Goal: Task Accomplishment & Management: Manage account settings

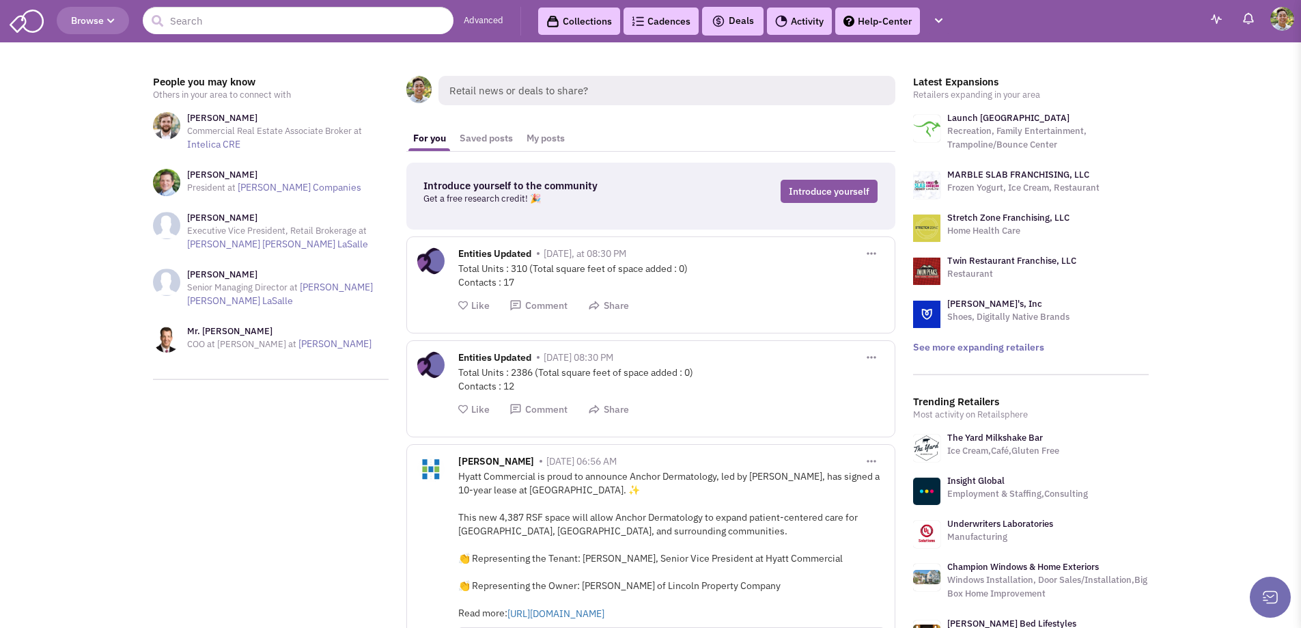
click at [570, 2] on header "Browse Advanced Collections Cadences 0 Deals" at bounding box center [650, 21] width 1301 height 42
click at [568, 17] on link "Collections" at bounding box center [579, 21] width 82 height 27
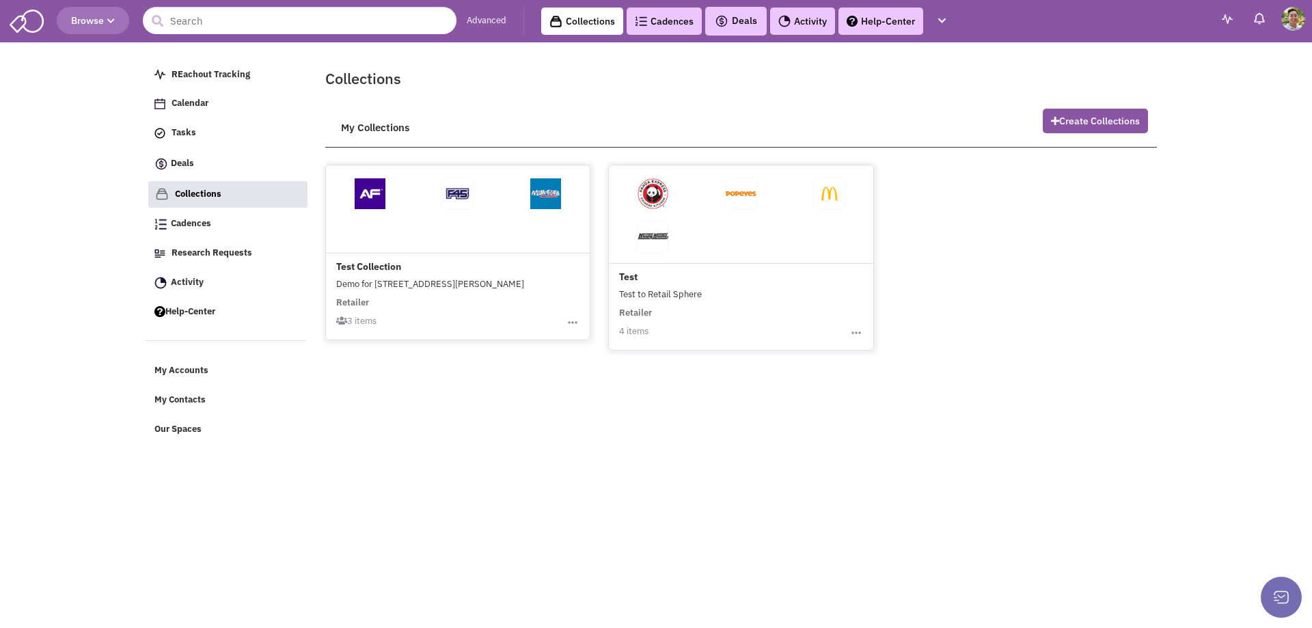
click at [573, 324] on img "button" at bounding box center [573, 323] width 14 height 14
click at [807, 459] on html "Browse Advanced Collections Cadences 0 Deals Calendar" at bounding box center [656, 314] width 1312 height 628
click at [1088, 122] on button "Create Collections" at bounding box center [1095, 121] width 105 height 25
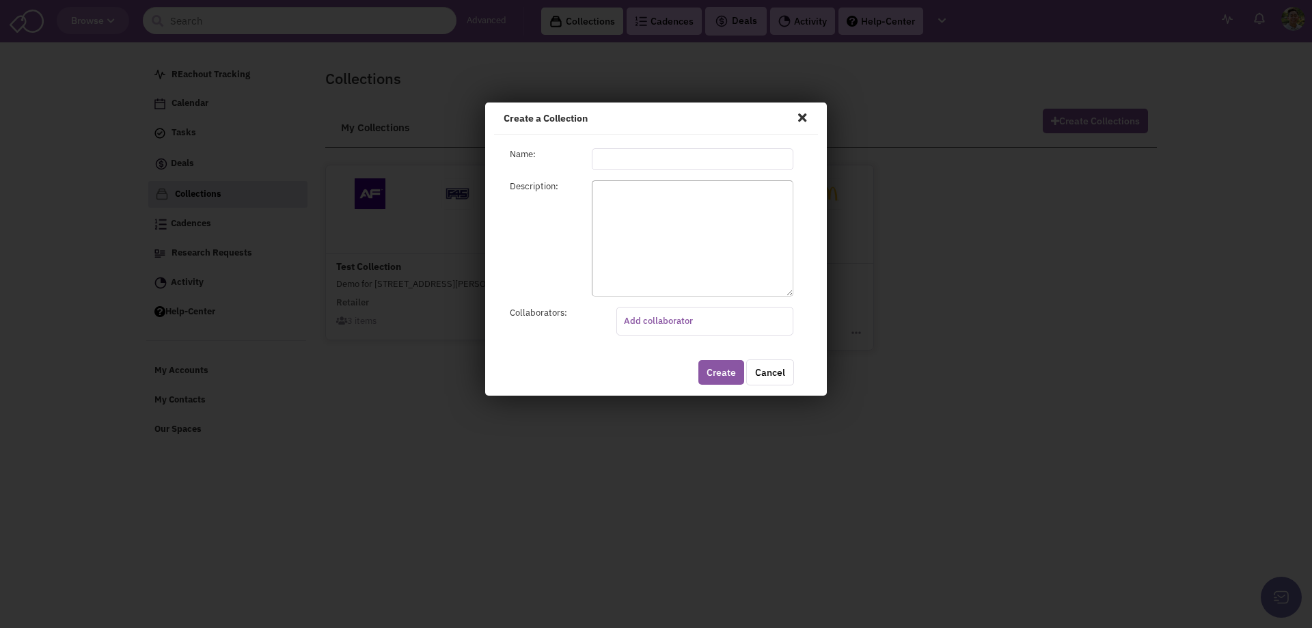
click at [631, 164] on input "text" at bounding box center [693, 159] width 202 height 22
type input "1"
type input "10,000 SF User"
type textarea "Mainly used for Elston Market"
click at [729, 375] on button "Create" at bounding box center [721, 372] width 46 height 25
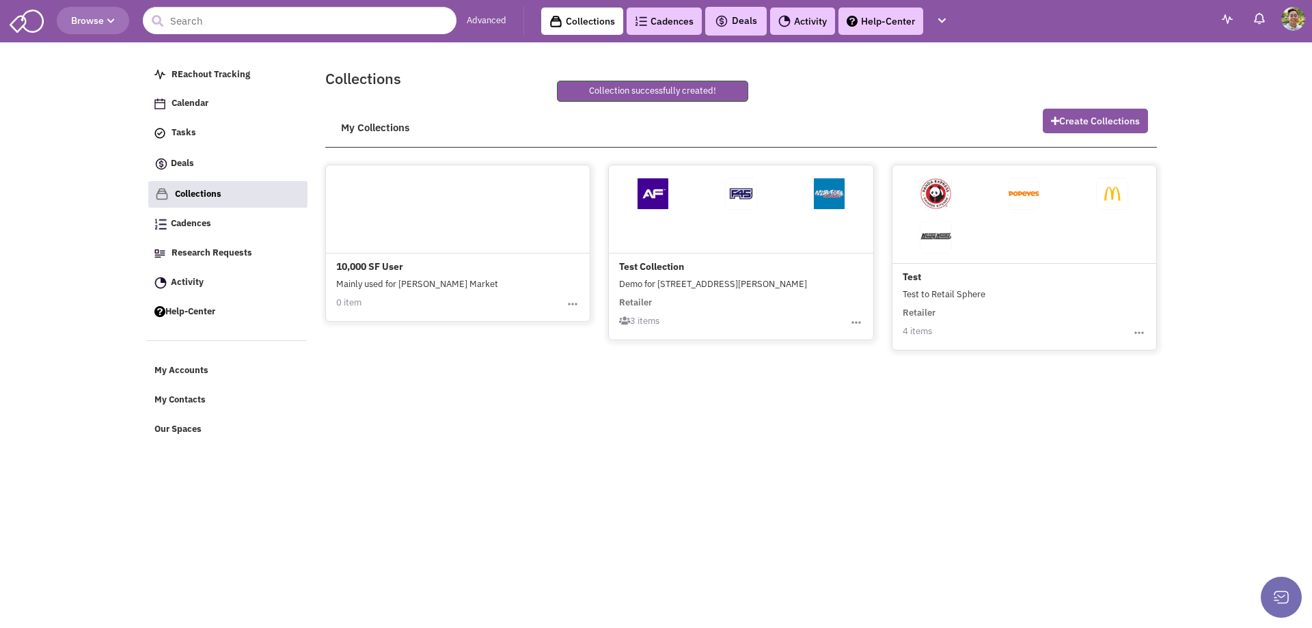
click at [435, 244] on div at bounding box center [458, 209] width 264 height 88
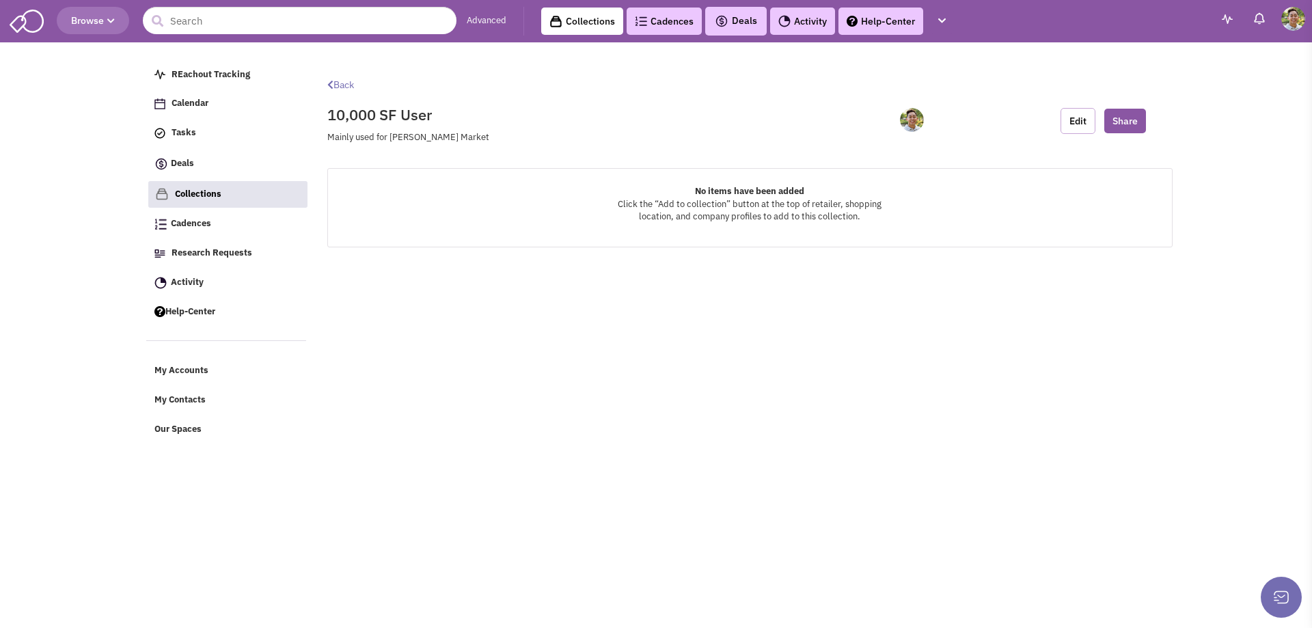
click at [1090, 124] on button "Edit" at bounding box center [1077, 121] width 35 height 26
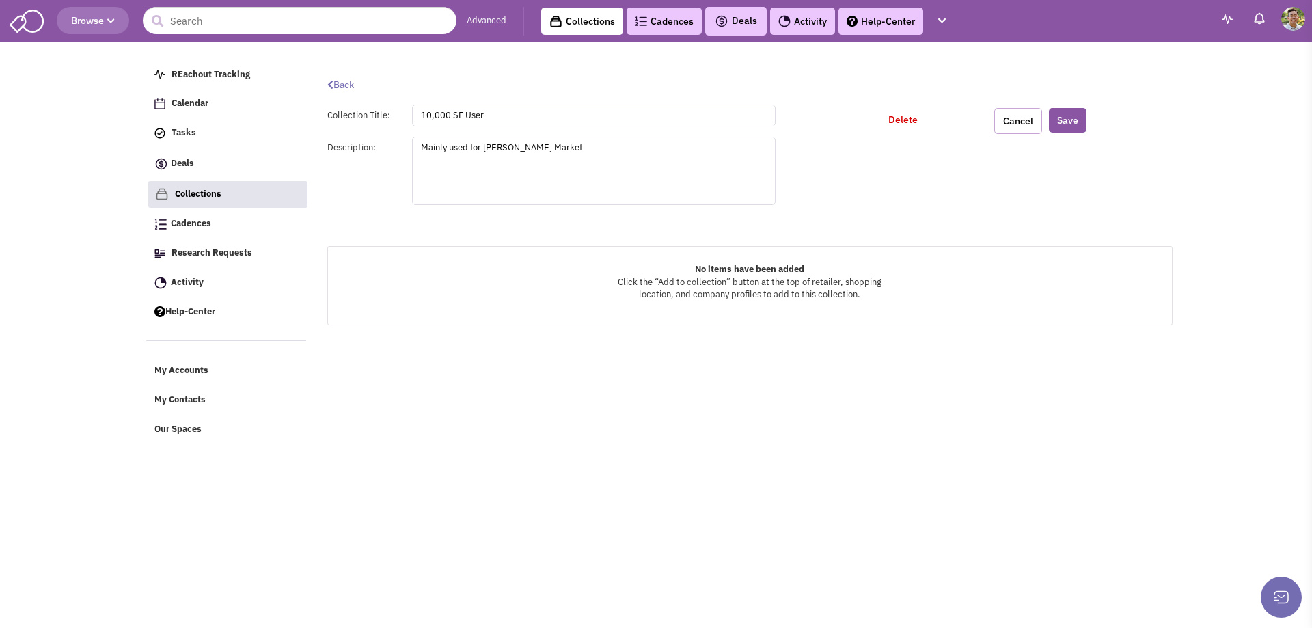
click at [1028, 112] on button "Cancel" at bounding box center [1018, 121] width 48 height 26
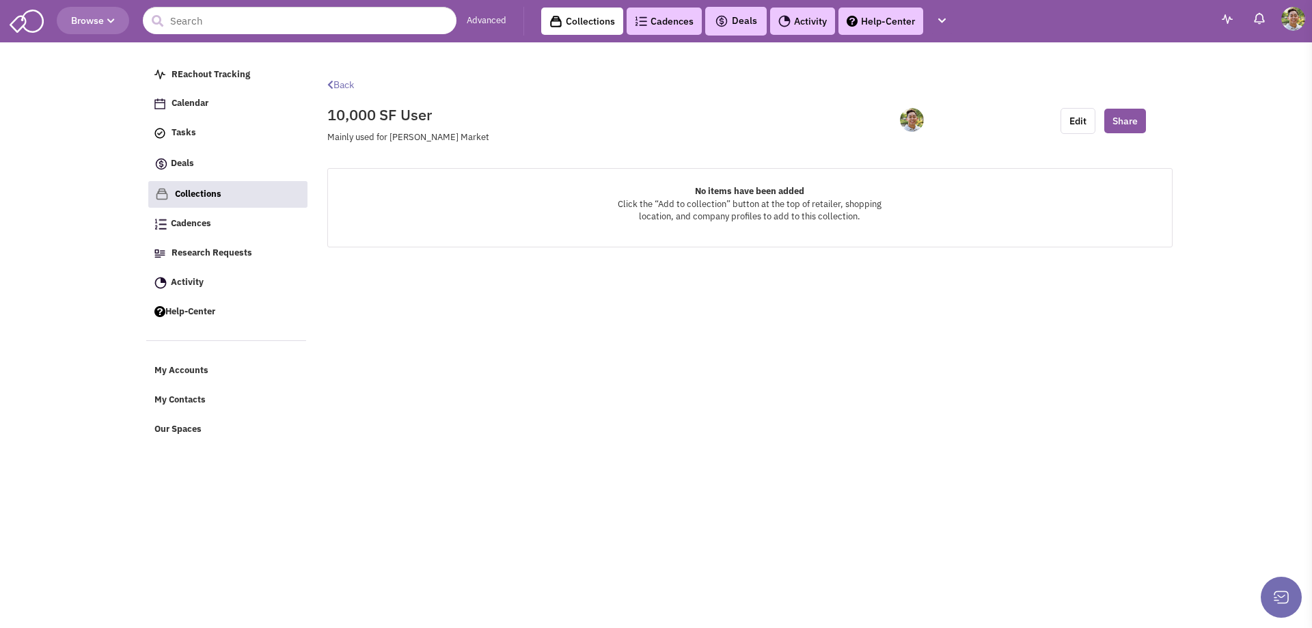
click at [42, 25] on img at bounding box center [27, 20] width 34 height 26
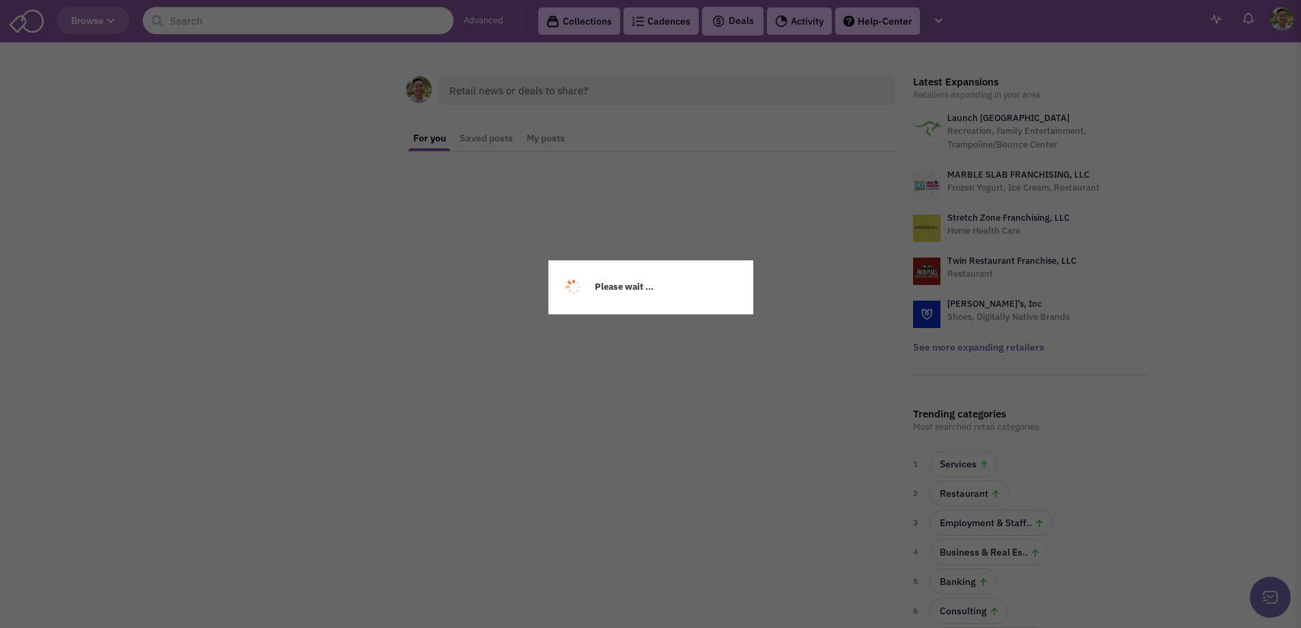
drag, startPoint x: 0, startPoint y: 0, endPoint x: 94, endPoint y: 25, distance: 97.0
click at [94, 27] on div "Please wait ..." at bounding box center [650, 314] width 1301 height 628
click at [94, 24] on div "Please wait ..." at bounding box center [650, 314] width 1301 height 628
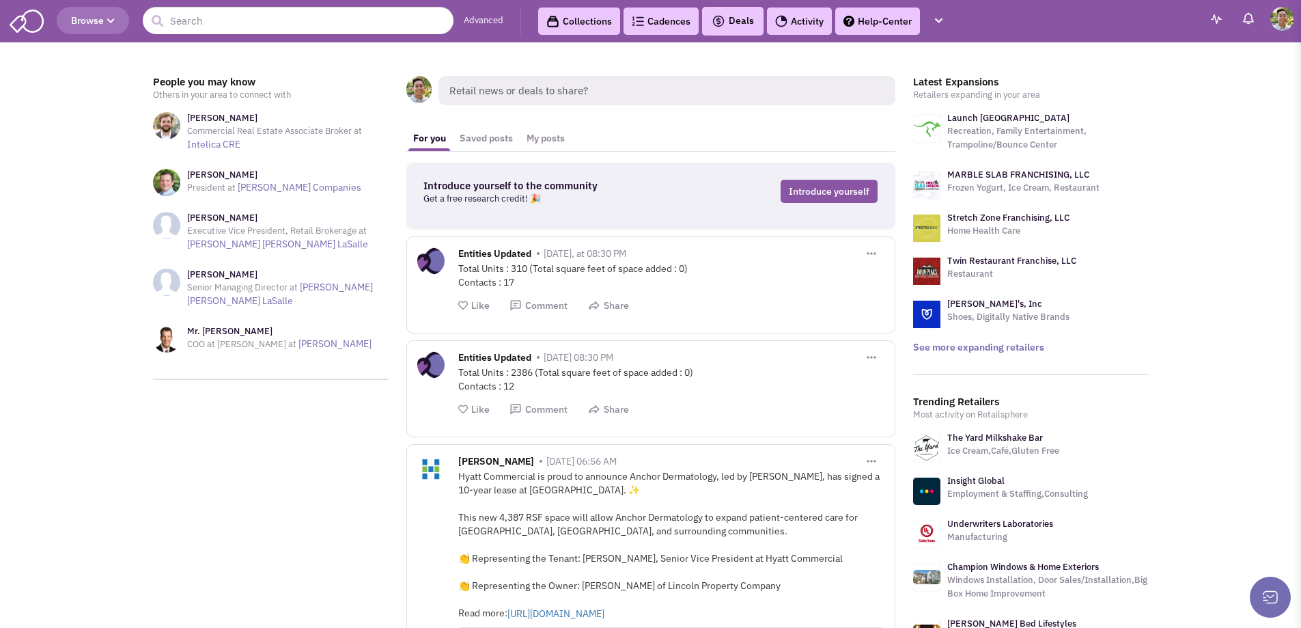
click at [110, 31] on button "Browse" at bounding box center [93, 20] width 72 height 27
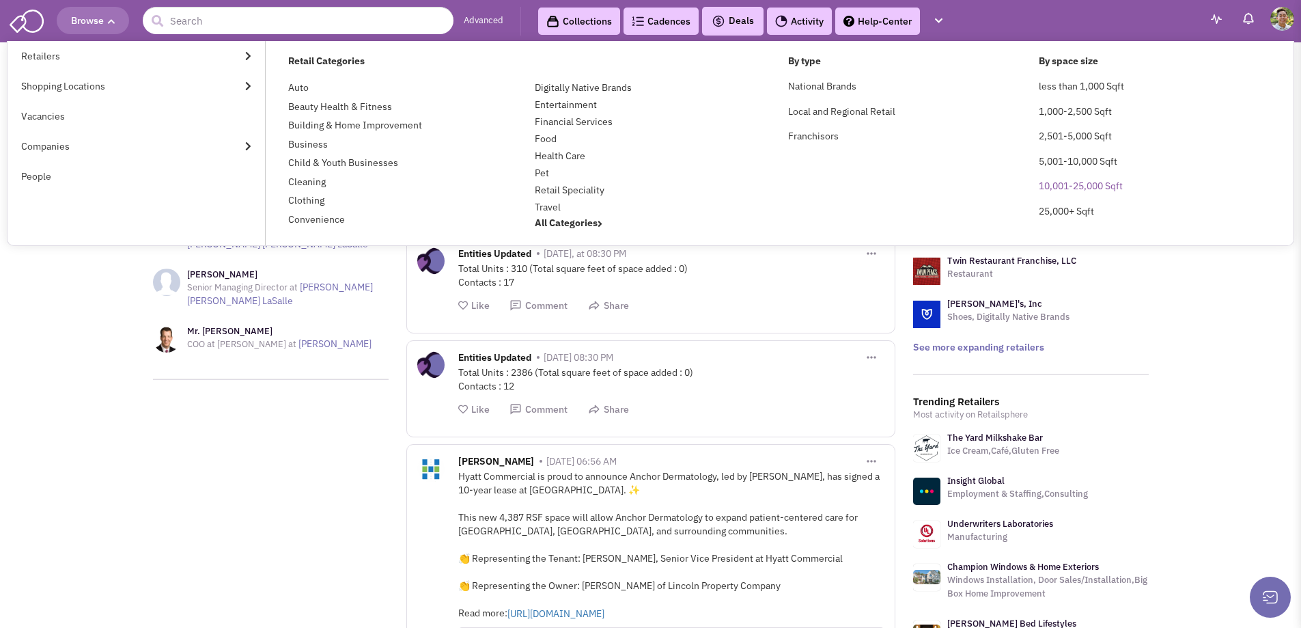
click at [1115, 184] on link "10,001-25,000 Sqft" at bounding box center [1081, 186] width 84 height 12
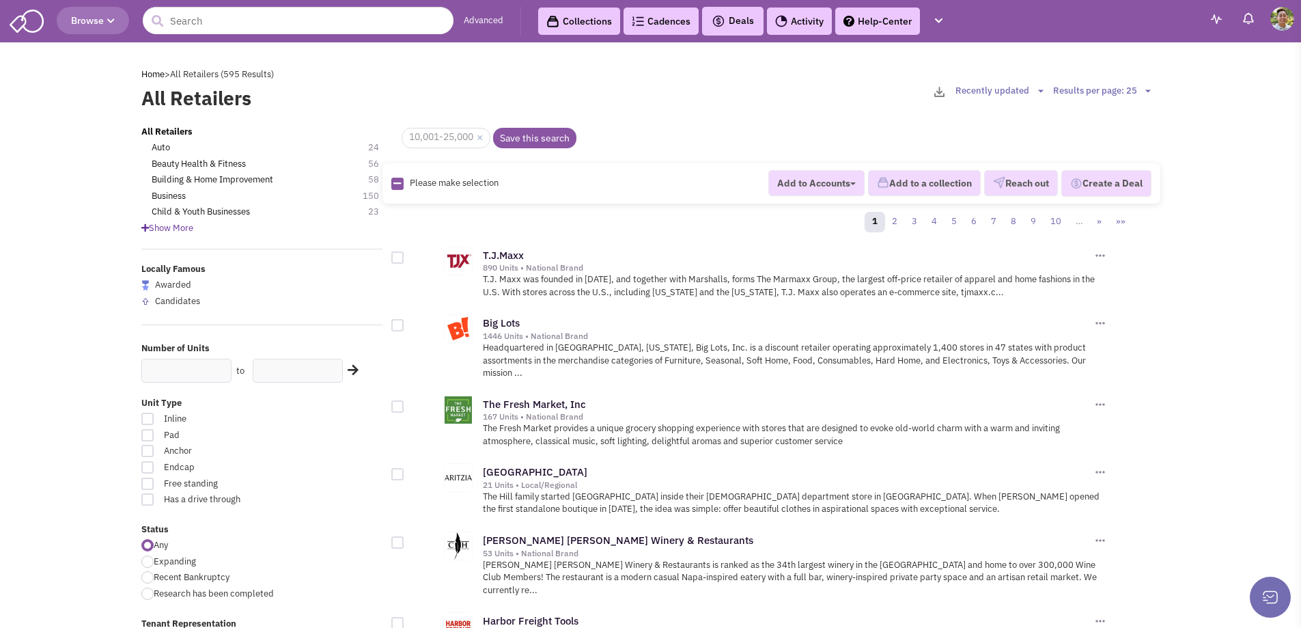
click at [1101, 256] on img at bounding box center [1101, 256] width 14 height 14
click at [1167, 289] on link "Add to a Collection" at bounding box center [1148, 292] width 108 height 17
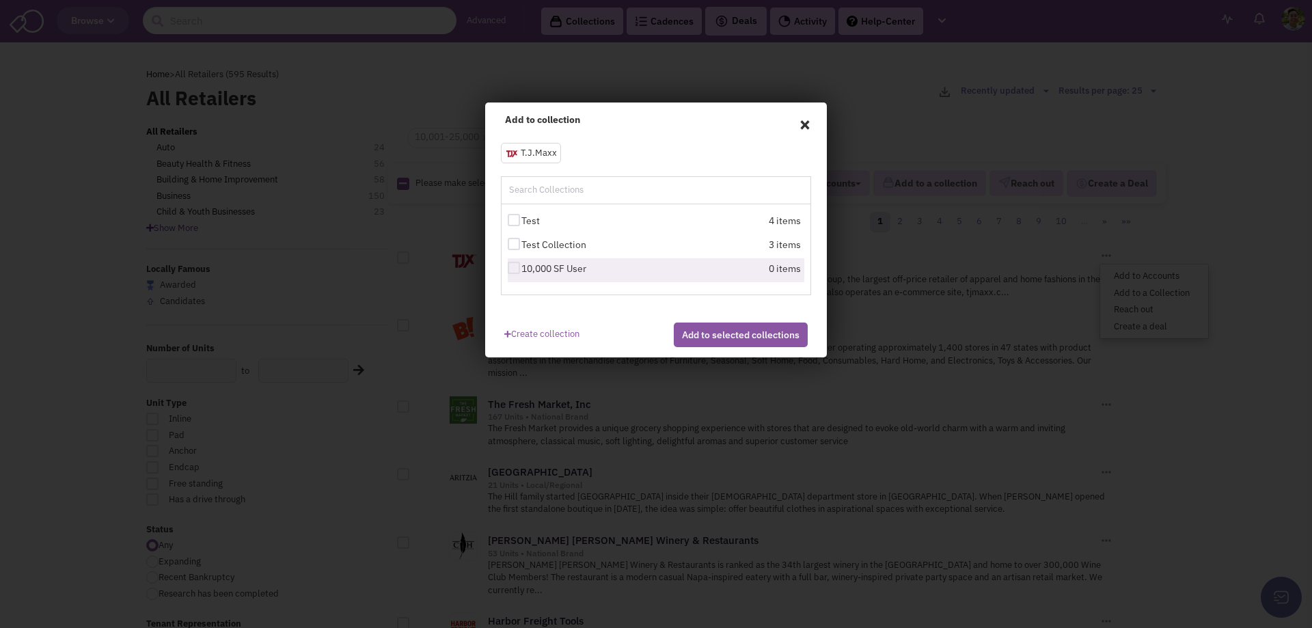
click at [577, 265] on label "10,000 SF User" at bounding box center [583, 269] width 150 height 14
click at [530, 265] on input "10,000 SF User" at bounding box center [525, 268] width 9 height 9
checkbox input "true"
click at [756, 341] on button "Add to selected collections" at bounding box center [741, 334] width 134 height 25
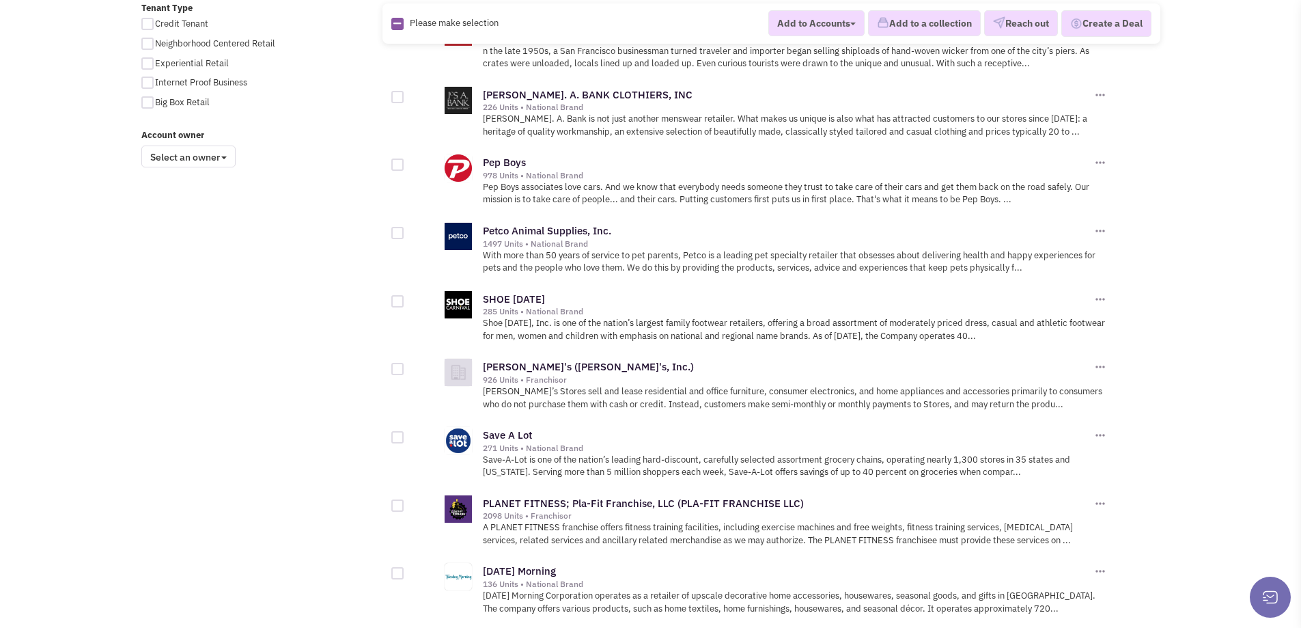
scroll to position [1093, 0]
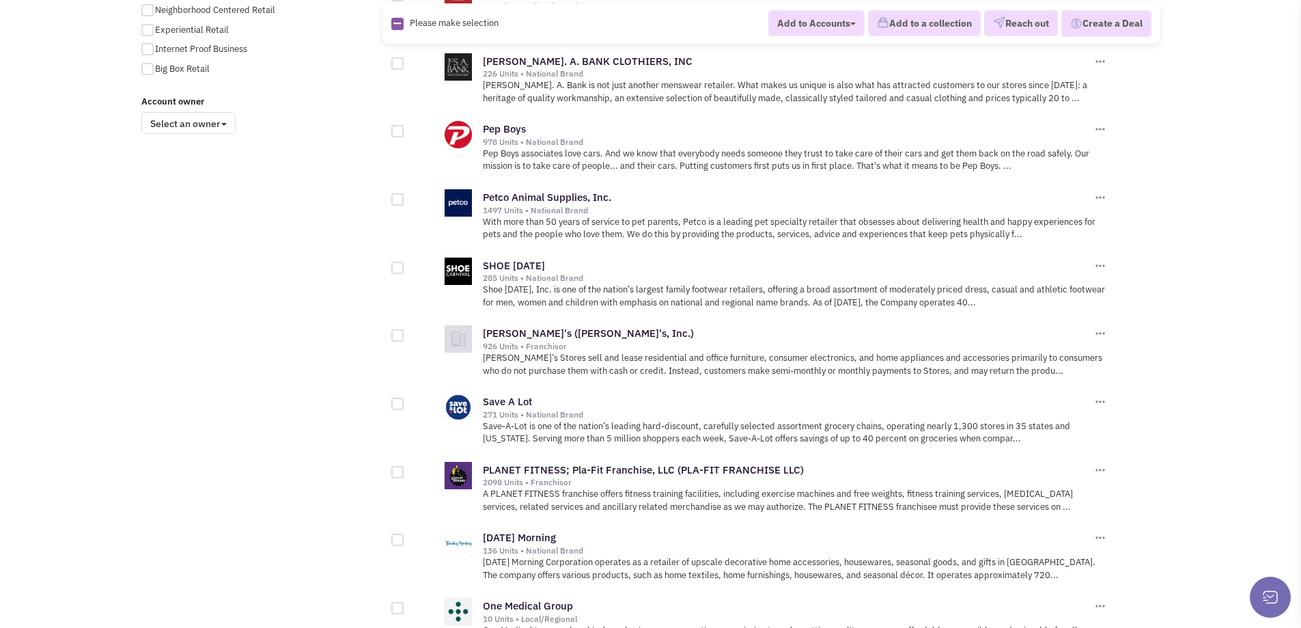
click at [401, 398] on div at bounding box center [397, 404] width 12 height 12
click at [405, 400] on input "checkbox" at bounding box center [409, 404] width 9 height 9
checkbox input "true"
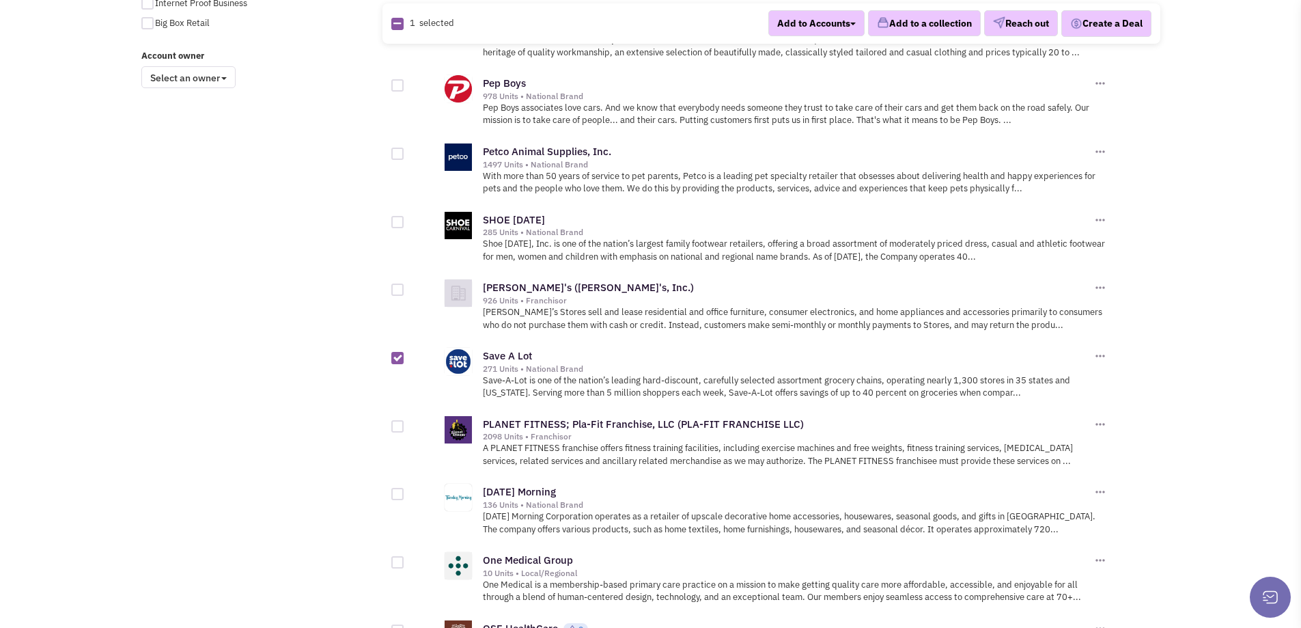
scroll to position [1161, 0]
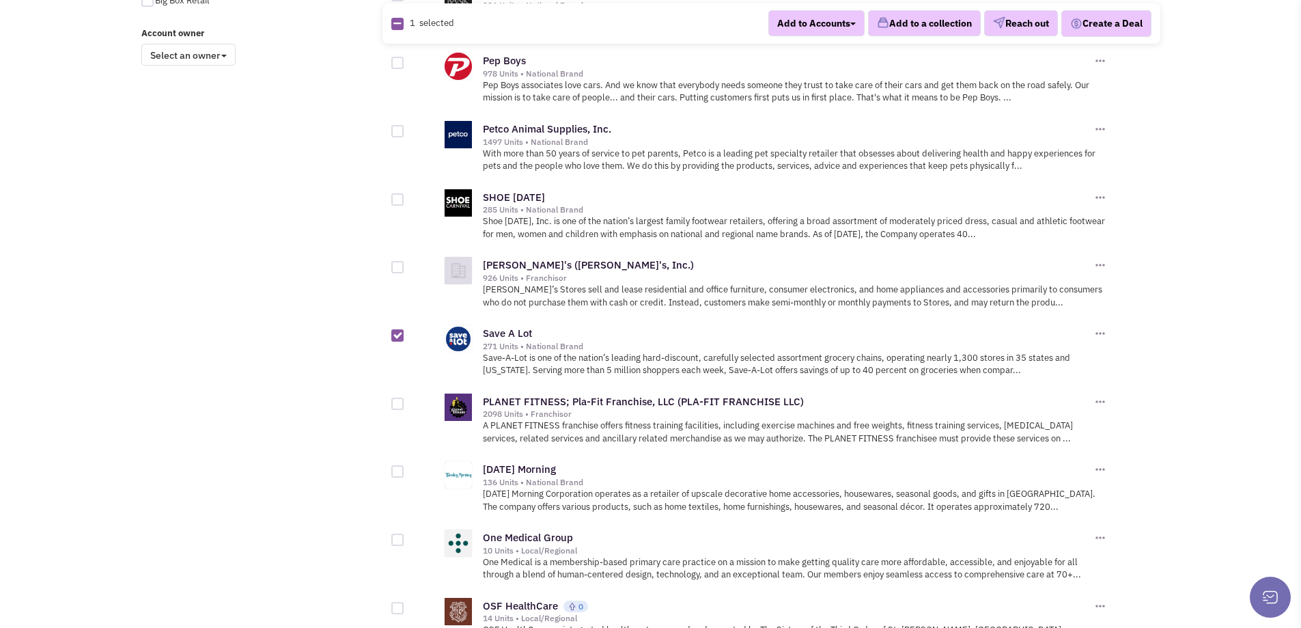
click at [394, 398] on div at bounding box center [397, 404] width 12 height 12
click at [405, 400] on input "checkbox" at bounding box center [409, 404] width 9 height 9
checkbox input "true"
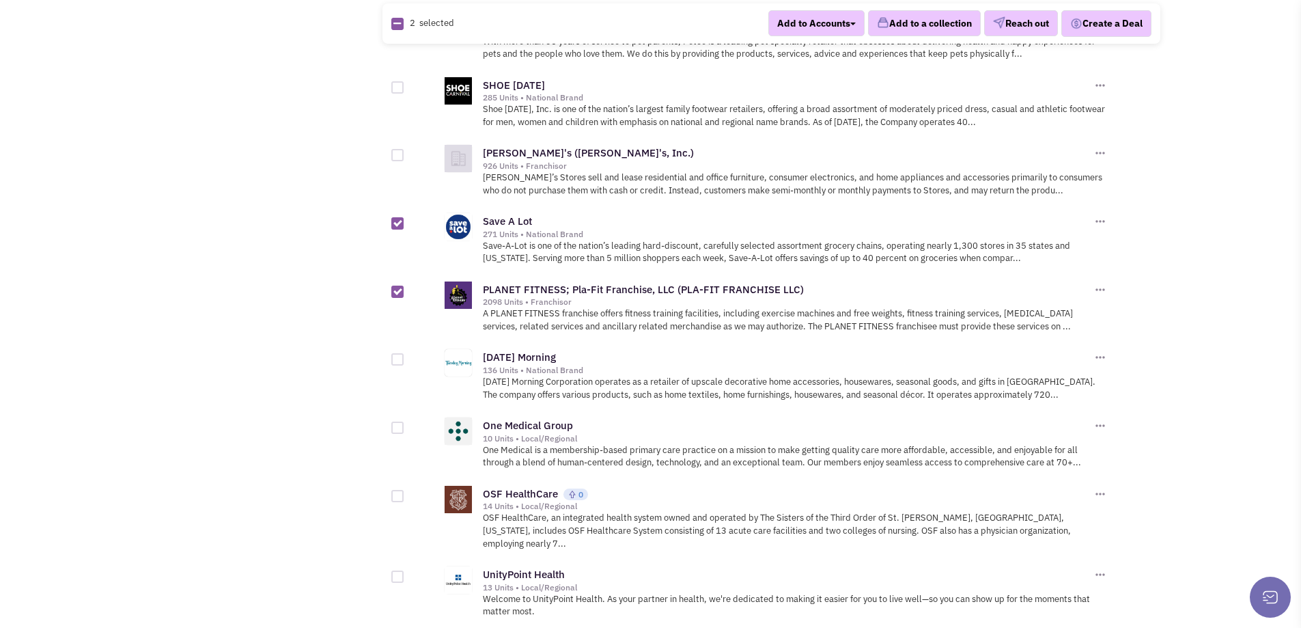
scroll to position [1298, 0]
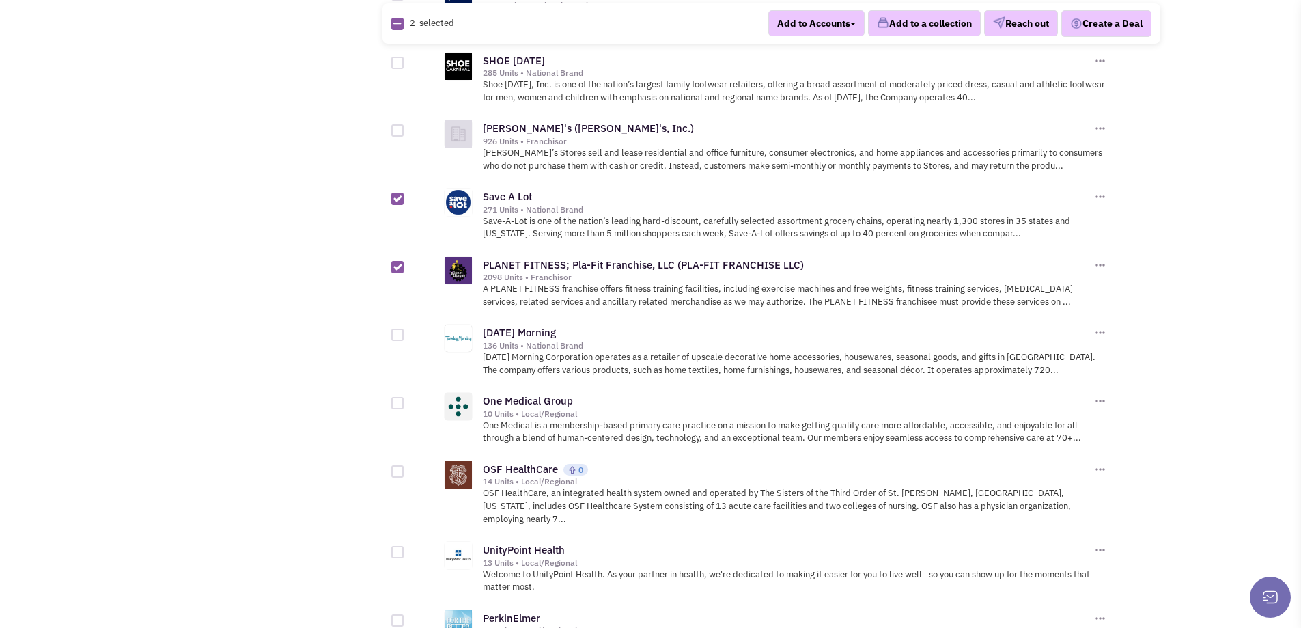
click at [400, 397] on div at bounding box center [397, 403] width 12 height 12
click at [405, 400] on input "checkbox" at bounding box center [409, 404] width 9 height 9
checkbox input "true"
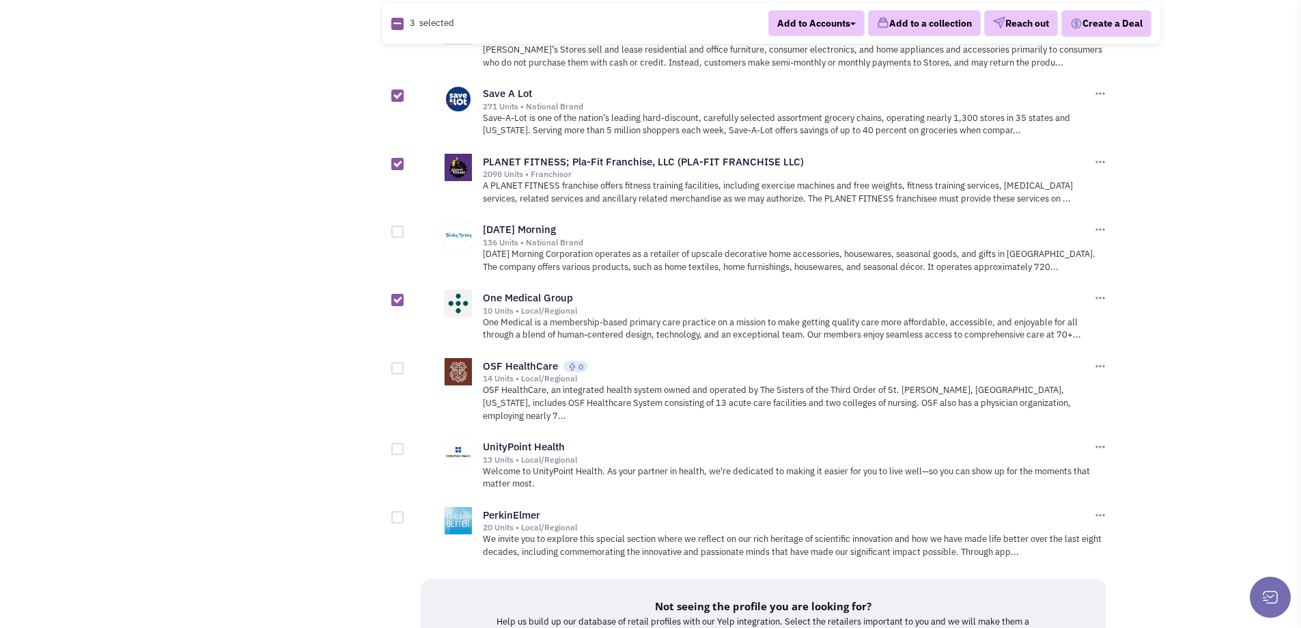
scroll to position [1435, 0]
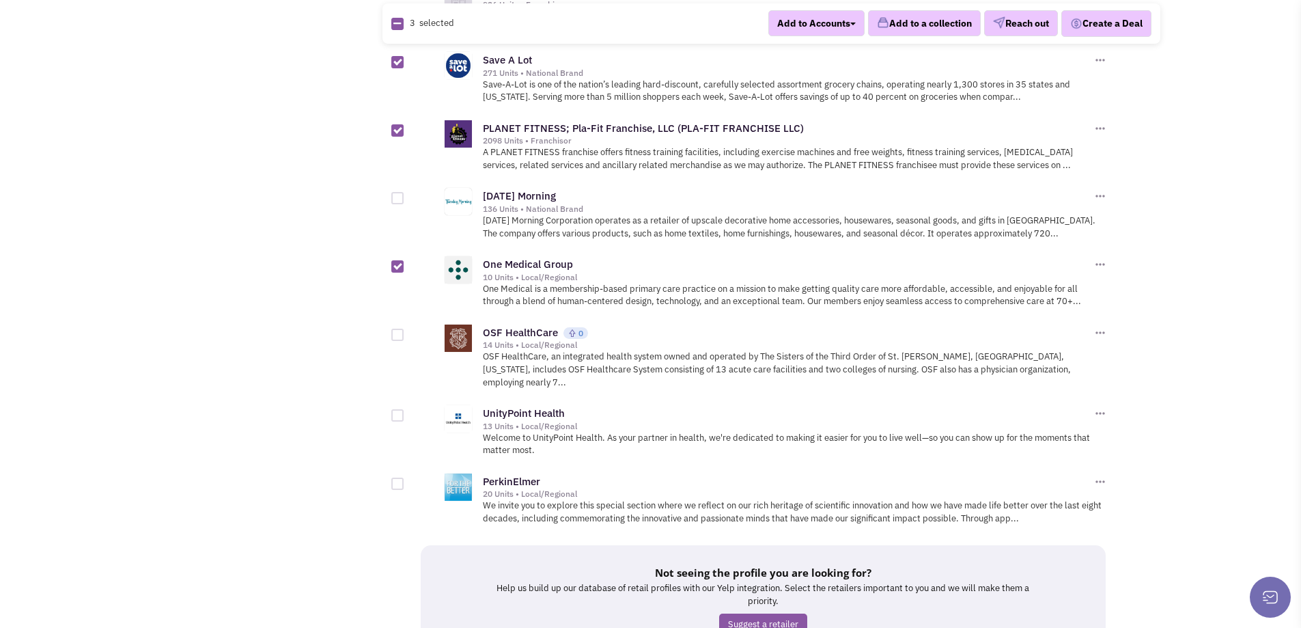
click at [399, 409] on div at bounding box center [397, 415] width 12 height 12
click at [405, 412] on input "checkbox" at bounding box center [409, 416] width 9 height 9
checkbox input "true"
click at [1099, 407] on img at bounding box center [1101, 414] width 14 height 14
click at [1135, 443] on link "Add to a Collection" at bounding box center [1148, 451] width 108 height 17
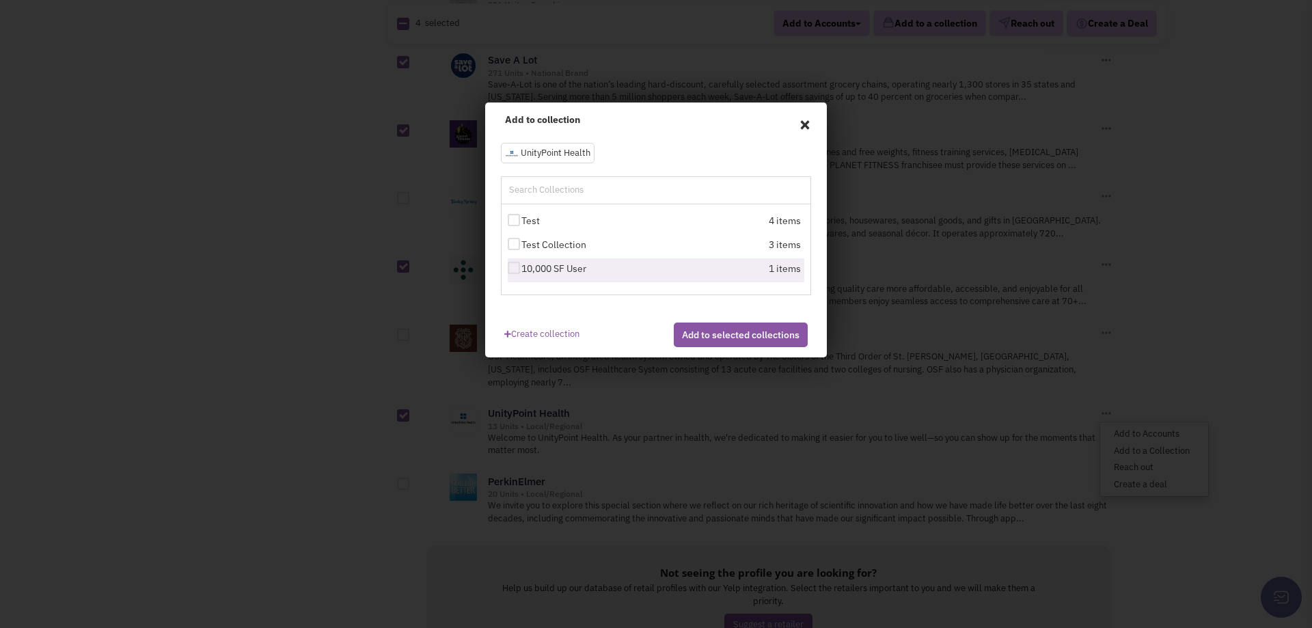
click at [633, 268] on label "10,000 SF User" at bounding box center [583, 269] width 150 height 14
click at [530, 268] on input "10,000 SF User" at bounding box center [525, 268] width 9 height 9
checkbox input "true"
click at [754, 347] on button "Add to selected collections" at bounding box center [741, 334] width 134 height 25
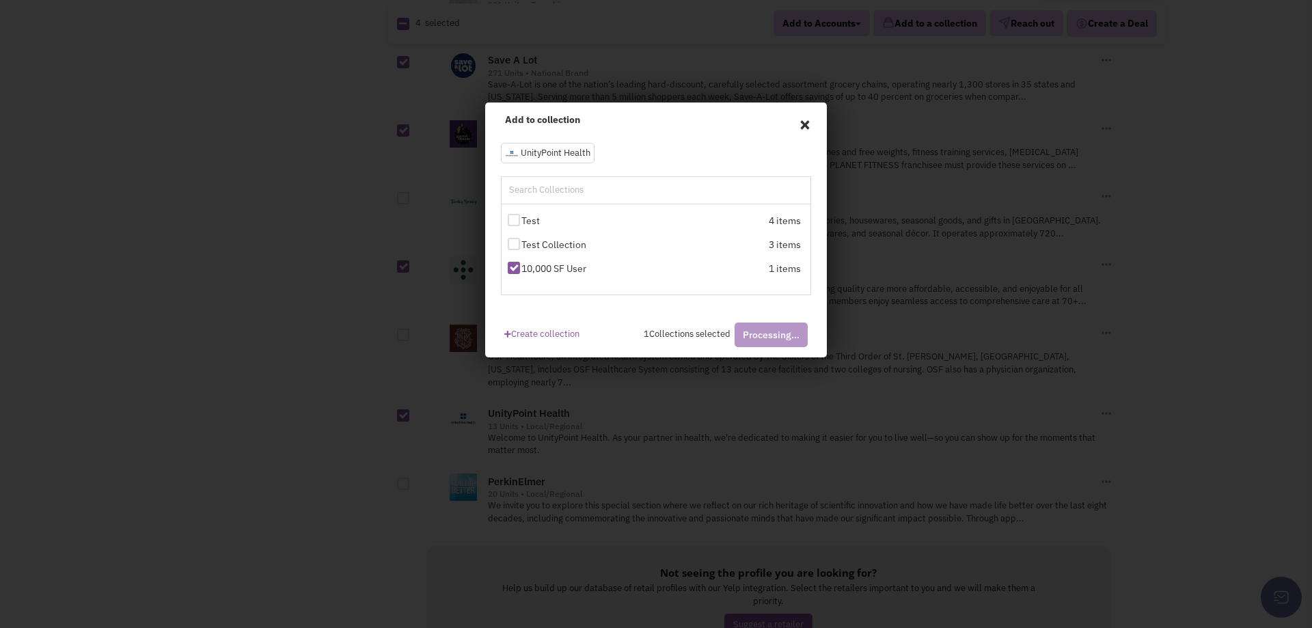
checkbox input "false"
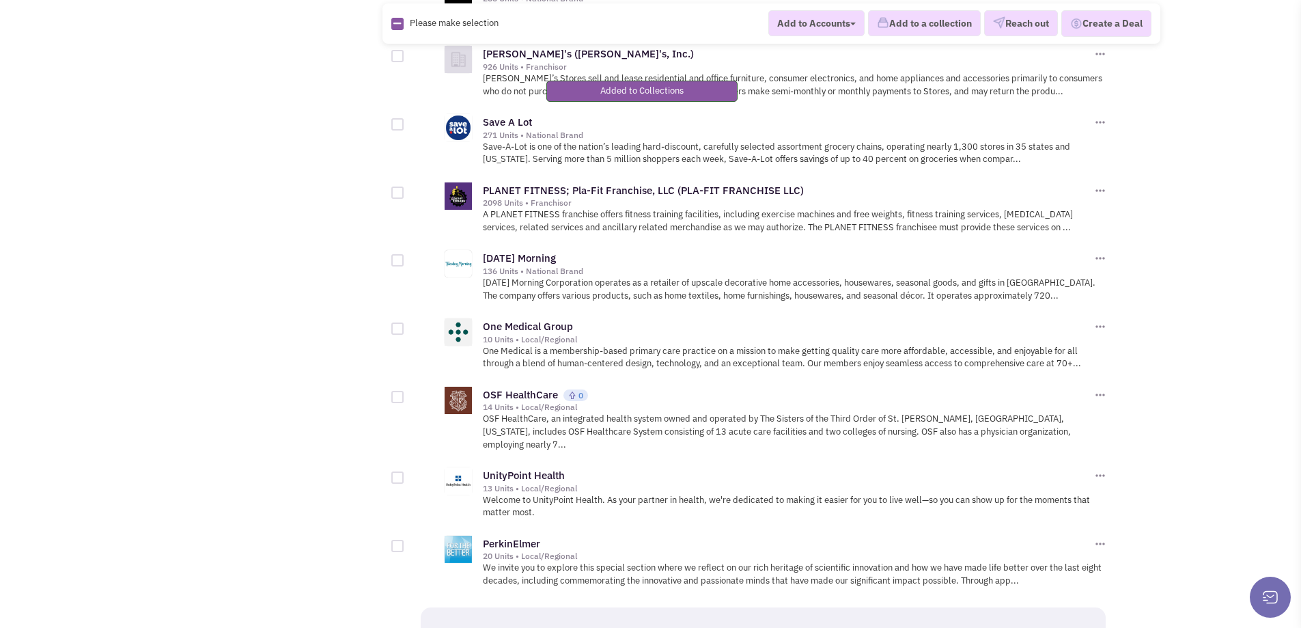
scroll to position [1509, 0]
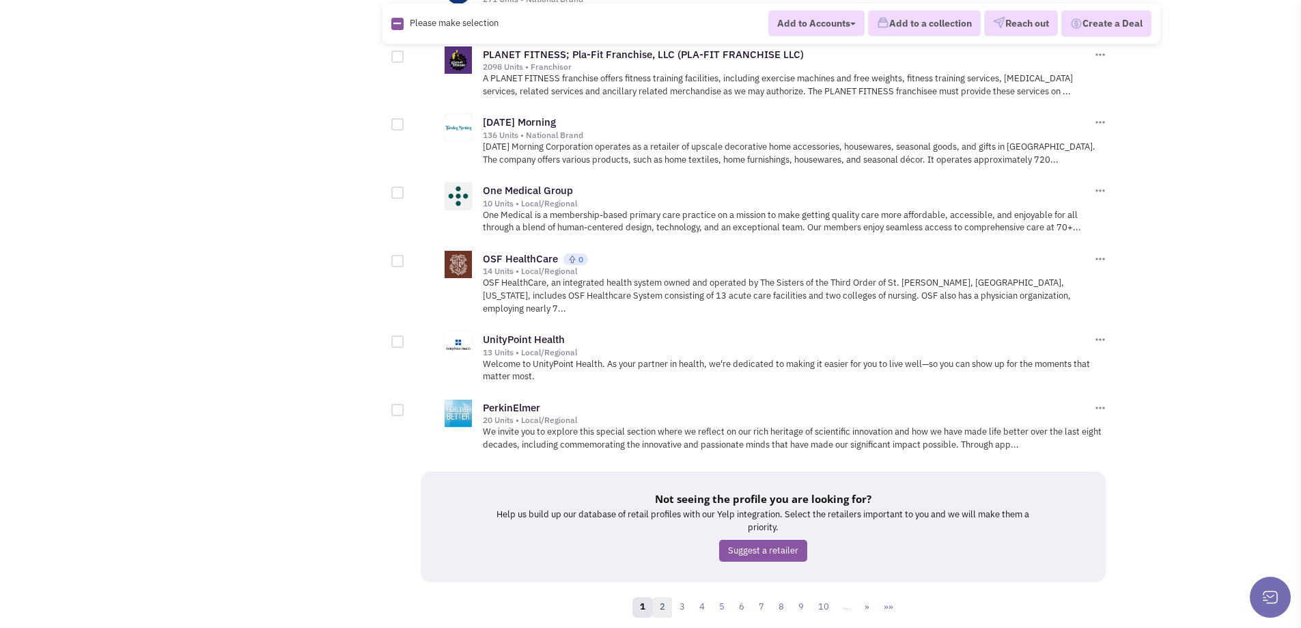
click at [658, 597] on link "2" at bounding box center [662, 607] width 20 height 20
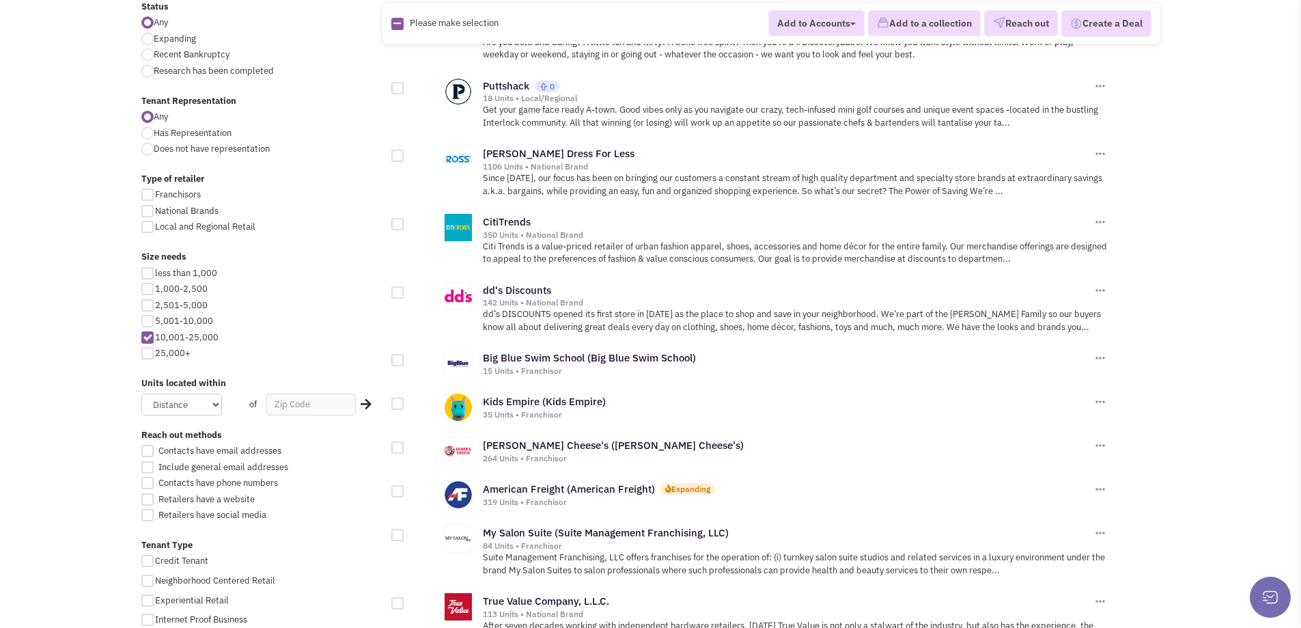
scroll to position [547, 0]
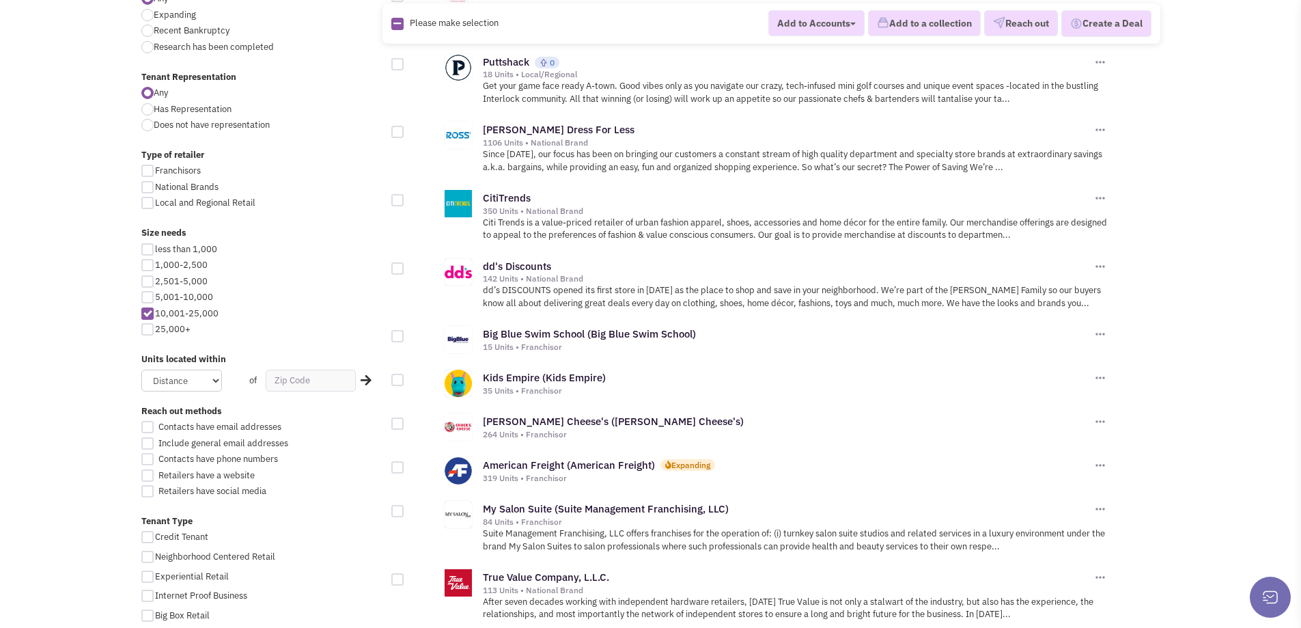
click at [1099, 371] on img at bounding box center [1101, 378] width 14 height 14
click at [1129, 407] on link "Add to a Collection" at bounding box center [1148, 415] width 108 height 17
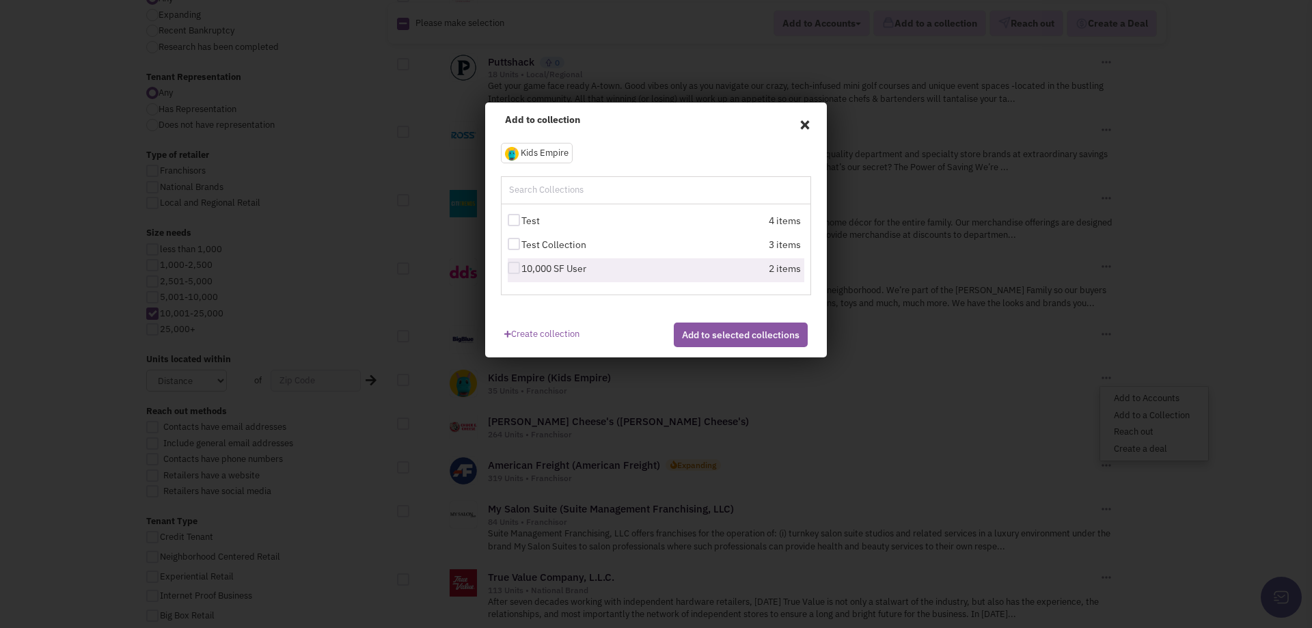
click at [743, 267] on div "2 items" at bounding box center [729, 270] width 143 height 17
click at [519, 266] on div at bounding box center [514, 268] width 12 height 12
click at [521, 266] on input "10,000 SF User" at bounding box center [525, 268] width 9 height 9
checkbox input "true"
click at [752, 347] on button "Add to selected collections" at bounding box center [741, 334] width 134 height 25
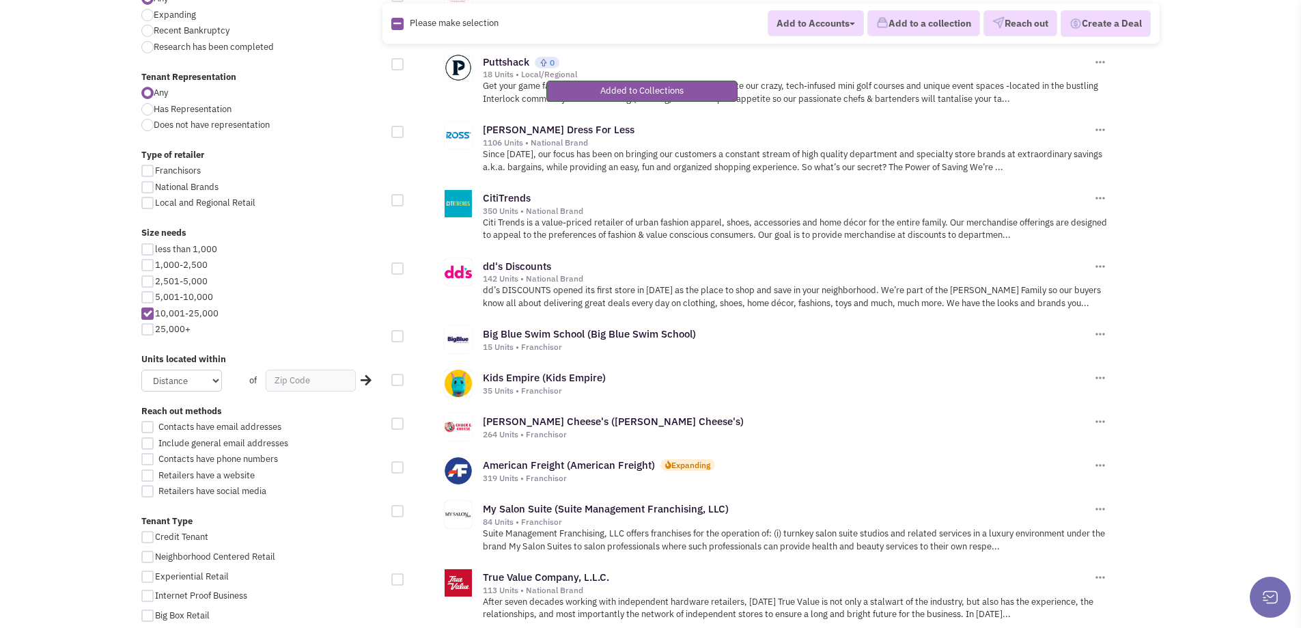
click at [1233, 380] on body "Browse Advanced Collections Cadences 0 Deals" at bounding box center [650, 479] width 1301 height 2052
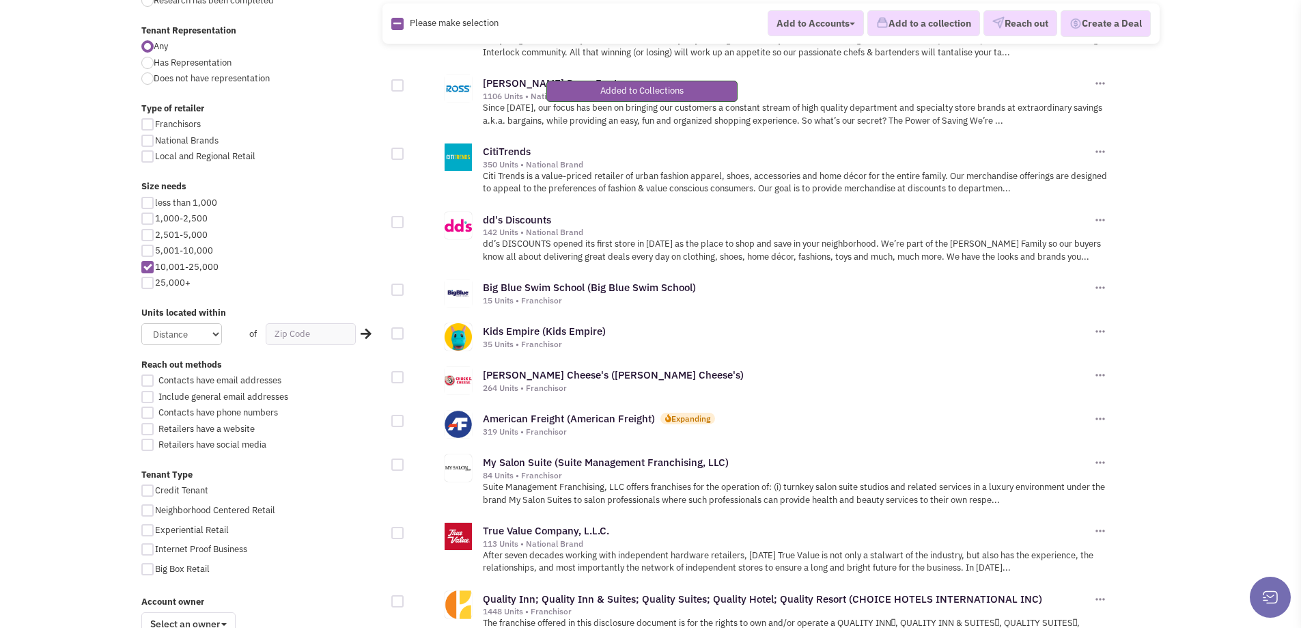
scroll to position [615, 0]
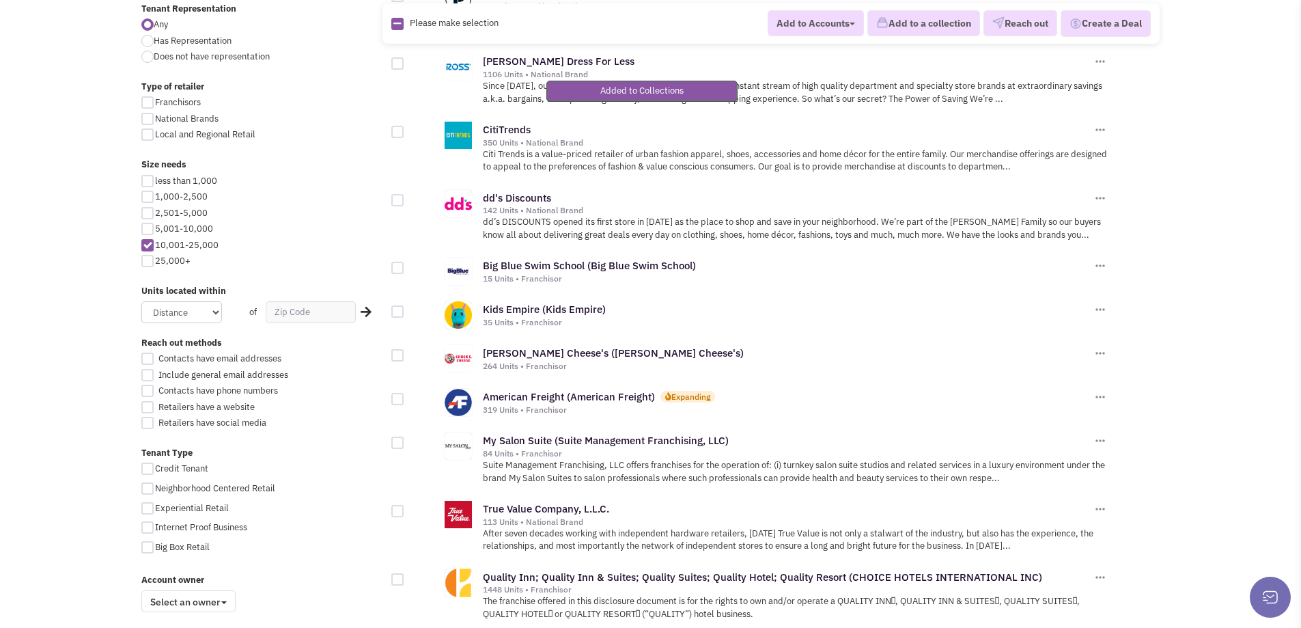
click at [1109, 344] on div "Chuck E. Cheese's (Chuck E. Cheese's) 264 Units • Franchisor" at bounding box center [766, 357] width 751 height 44
click at [1099, 346] on img at bounding box center [1101, 353] width 14 height 14
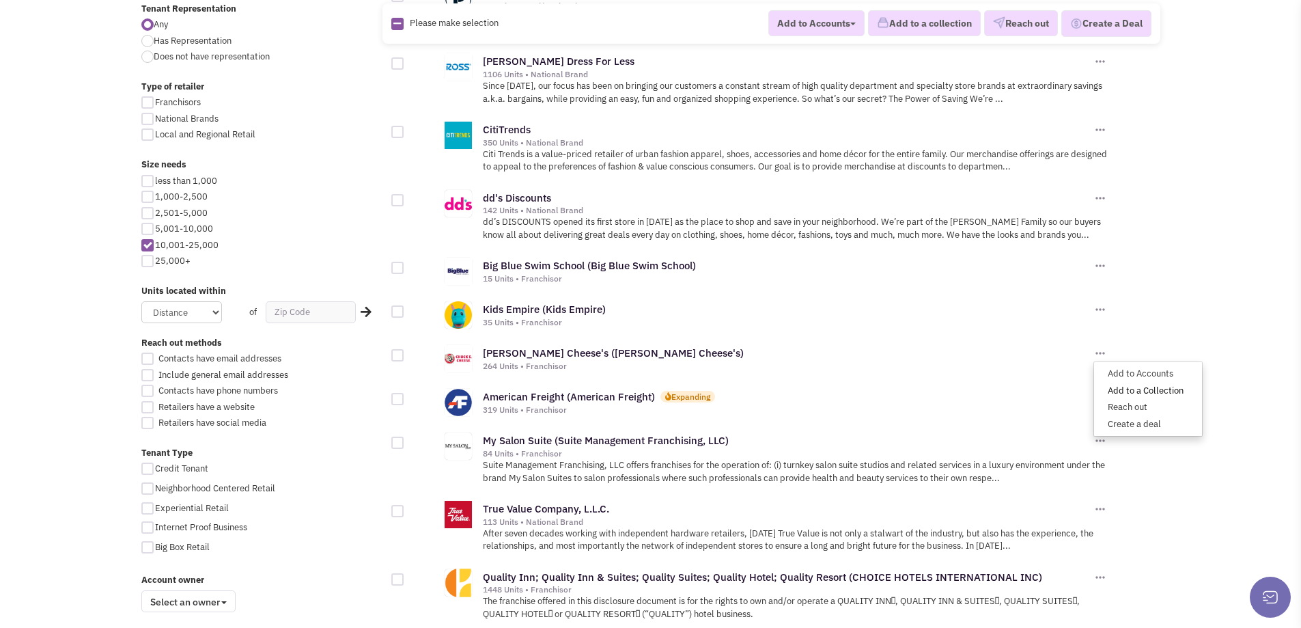
click at [1138, 383] on link "Add to a Collection" at bounding box center [1148, 391] width 108 height 17
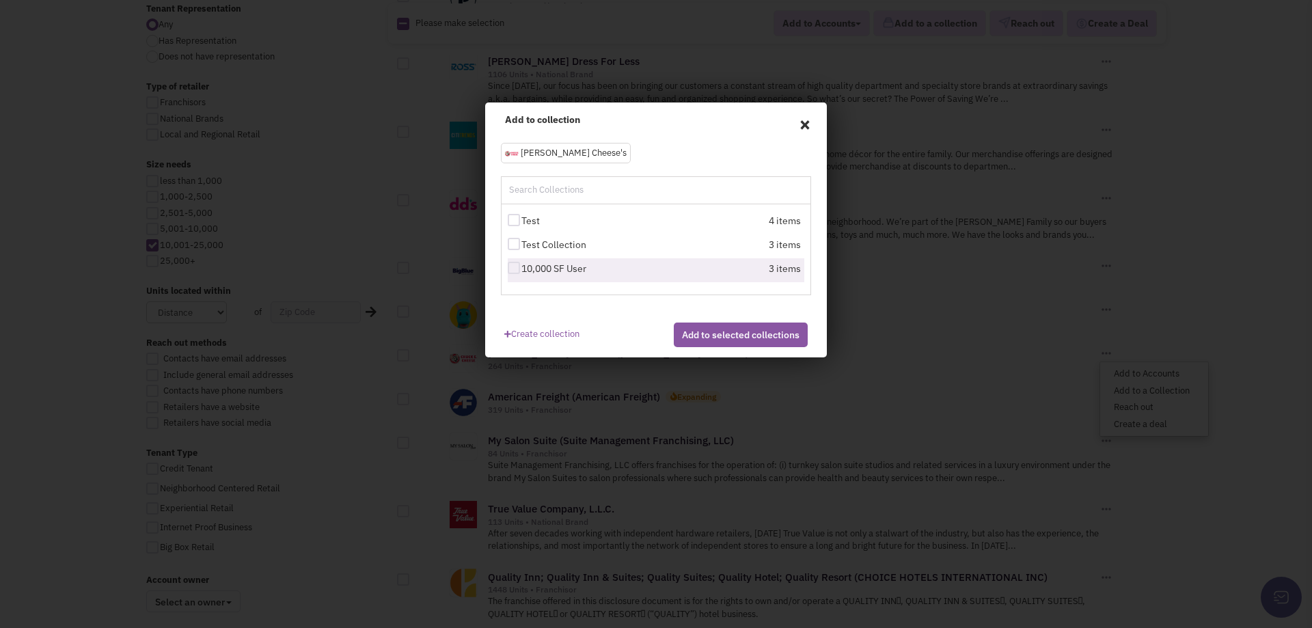
click at [547, 273] on label "10,000 SF User" at bounding box center [583, 269] width 150 height 14
click at [530, 273] on input "10,000 SF User" at bounding box center [525, 268] width 9 height 9
checkbox input "true"
click at [741, 339] on button "Add to selected collections" at bounding box center [741, 334] width 134 height 25
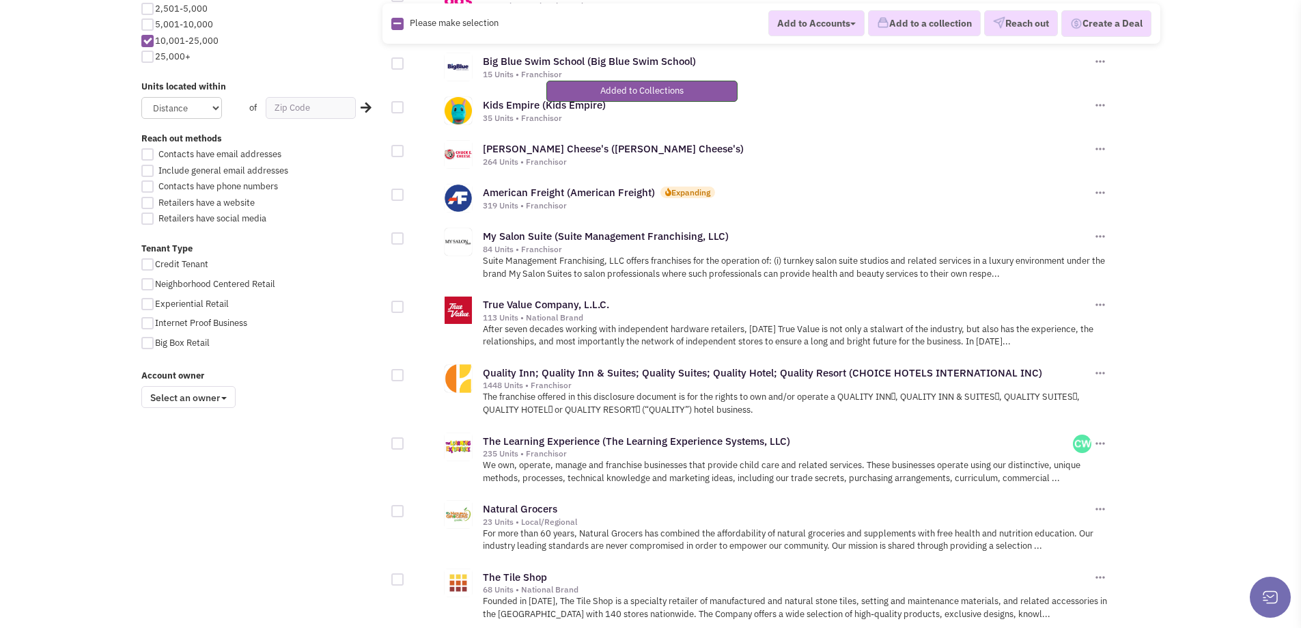
scroll to position [820, 0]
click at [1101, 436] on img at bounding box center [1101, 443] width 14 height 14
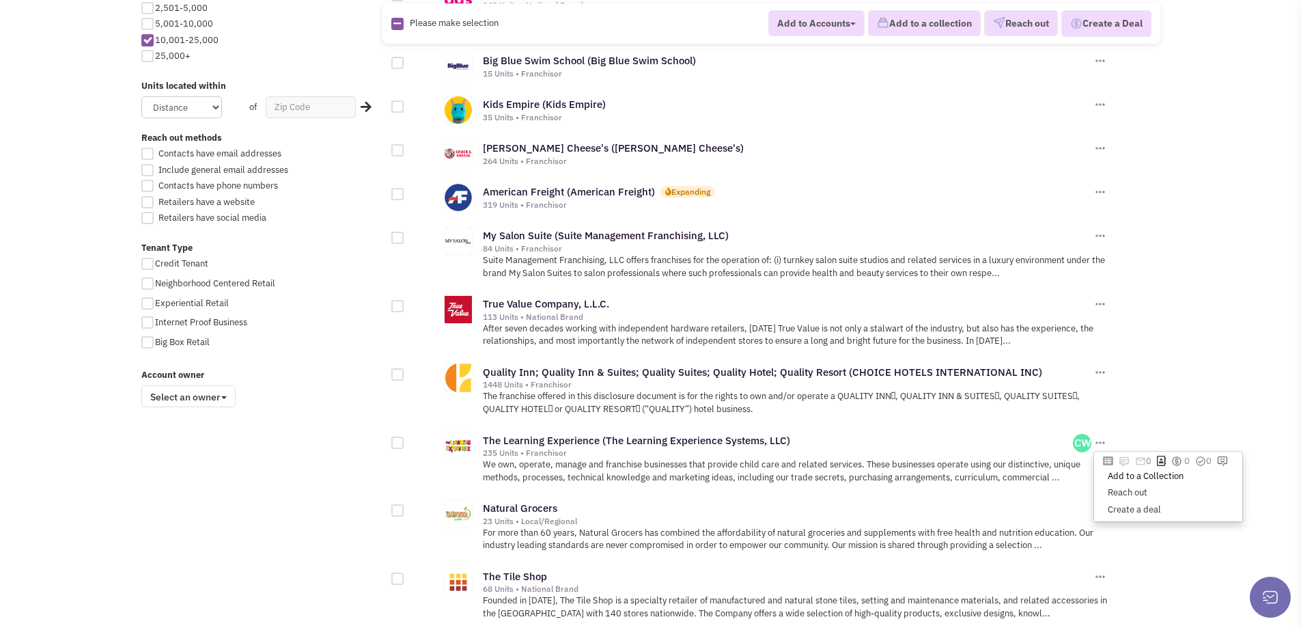
click at [1138, 468] on link "Add to a Collection" at bounding box center [1168, 476] width 148 height 17
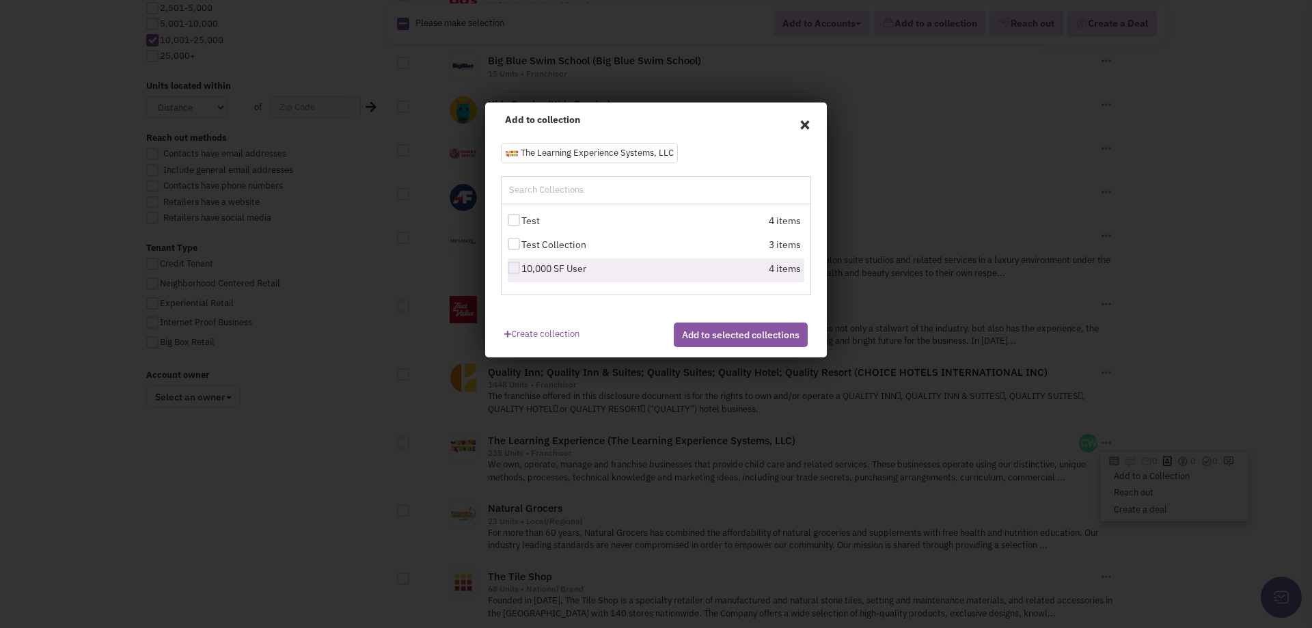
click at [607, 269] on label "10,000 SF User" at bounding box center [583, 269] width 150 height 14
click at [530, 269] on input "10,000 SF User" at bounding box center [525, 268] width 9 height 9
checkbox input "true"
click at [780, 347] on button "Add to selected collections" at bounding box center [741, 334] width 134 height 25
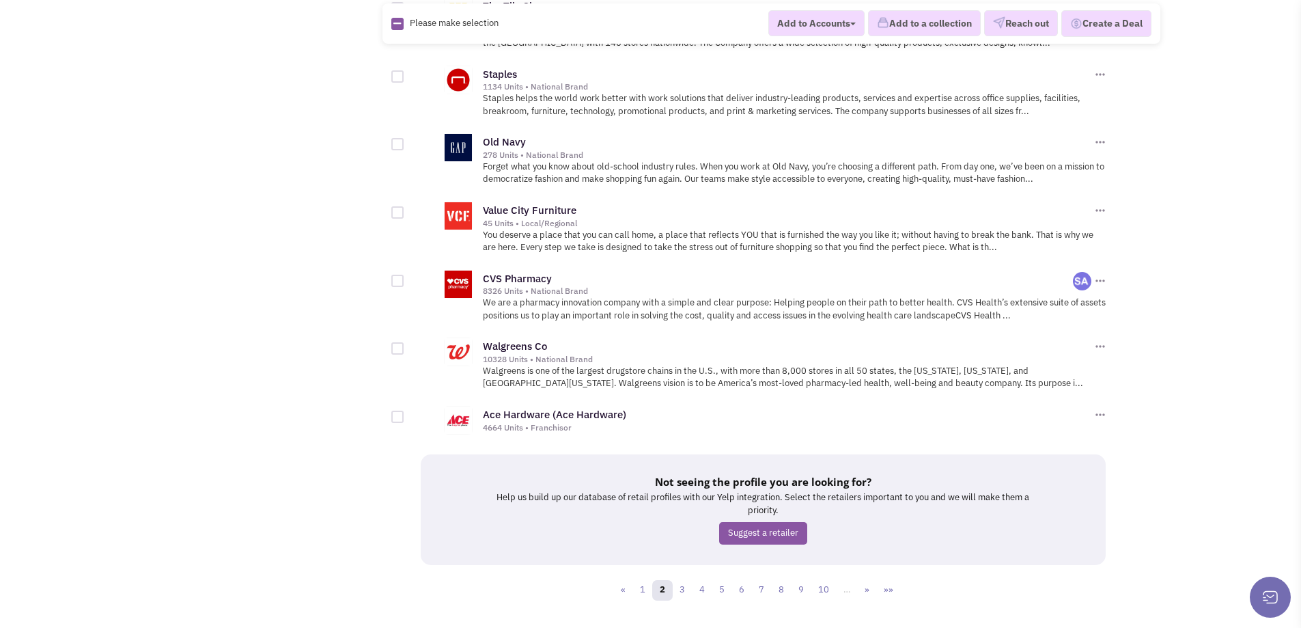
scroll to position [1411, 0]
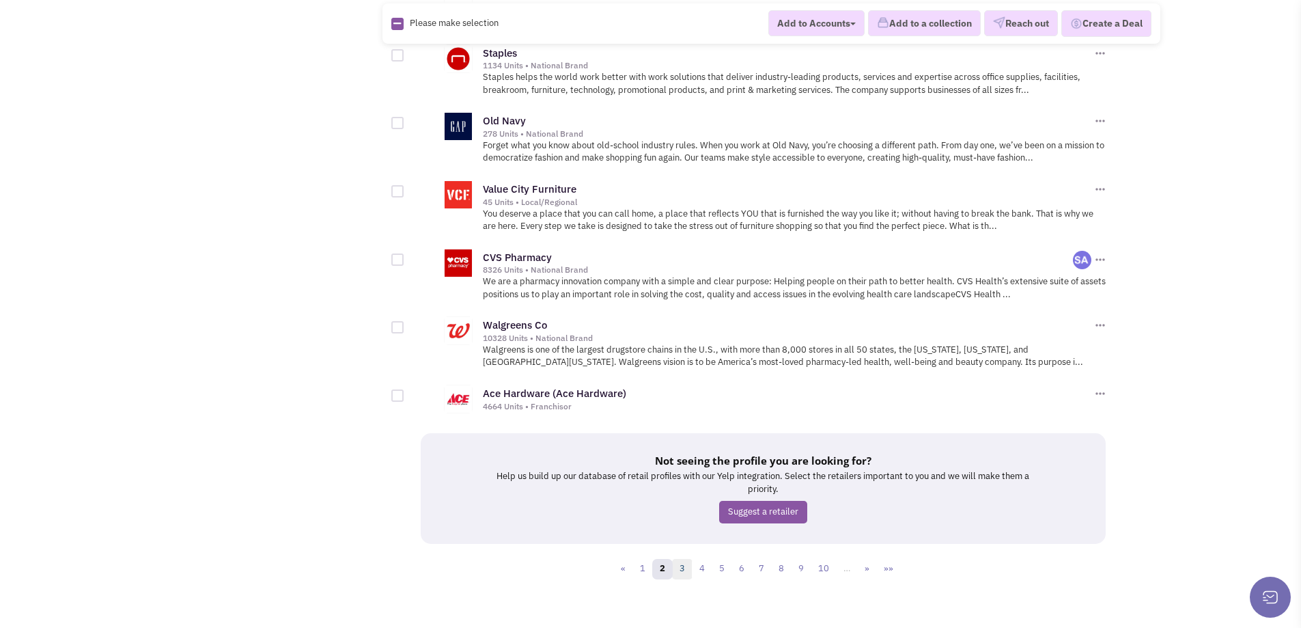
click at [687, 564] on link "3" at bounding box center [682, 569] width 20 height 20
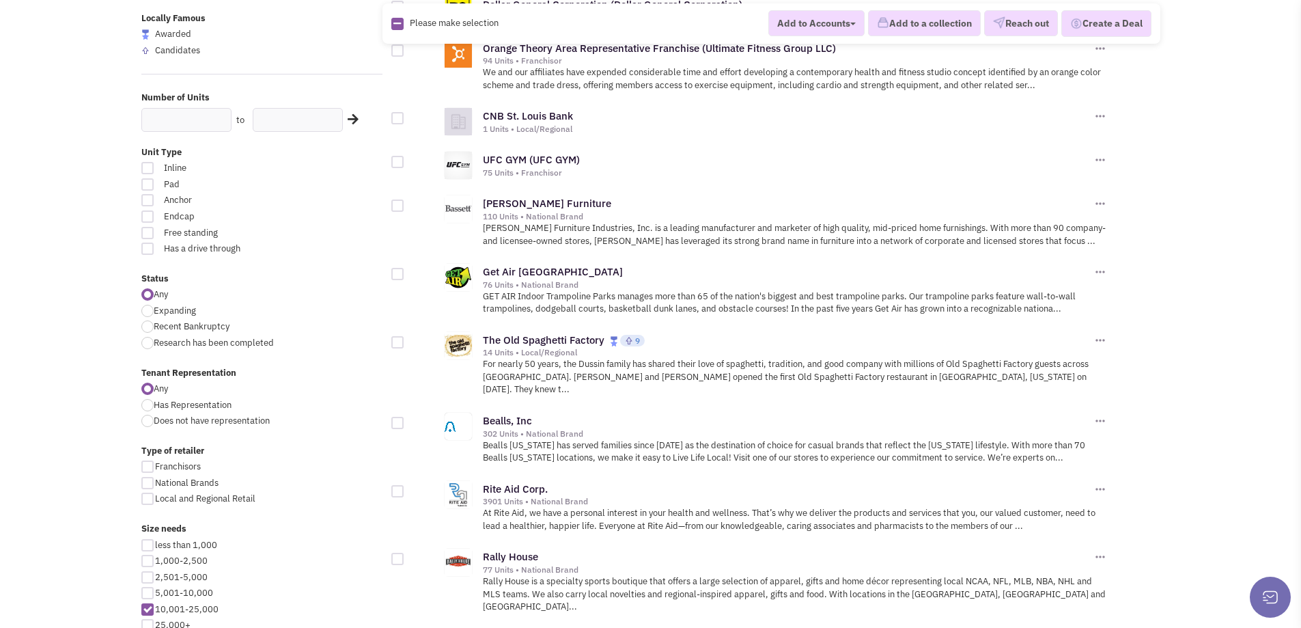
scroll to position [273, 0]
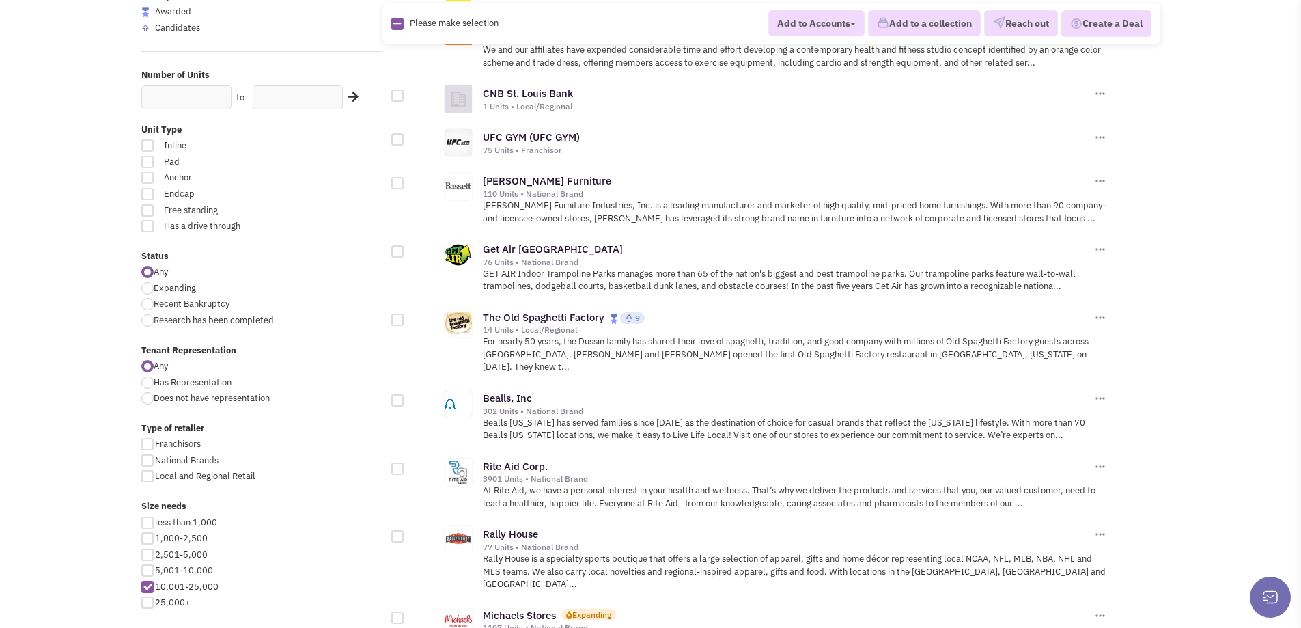
click at [1105, 252] on img at bounding box center [1101, 250] width 14 height 14
click at [1124, 282] on link "Add to a Collection" at bounding box center [1148, 287] width 108 height 17
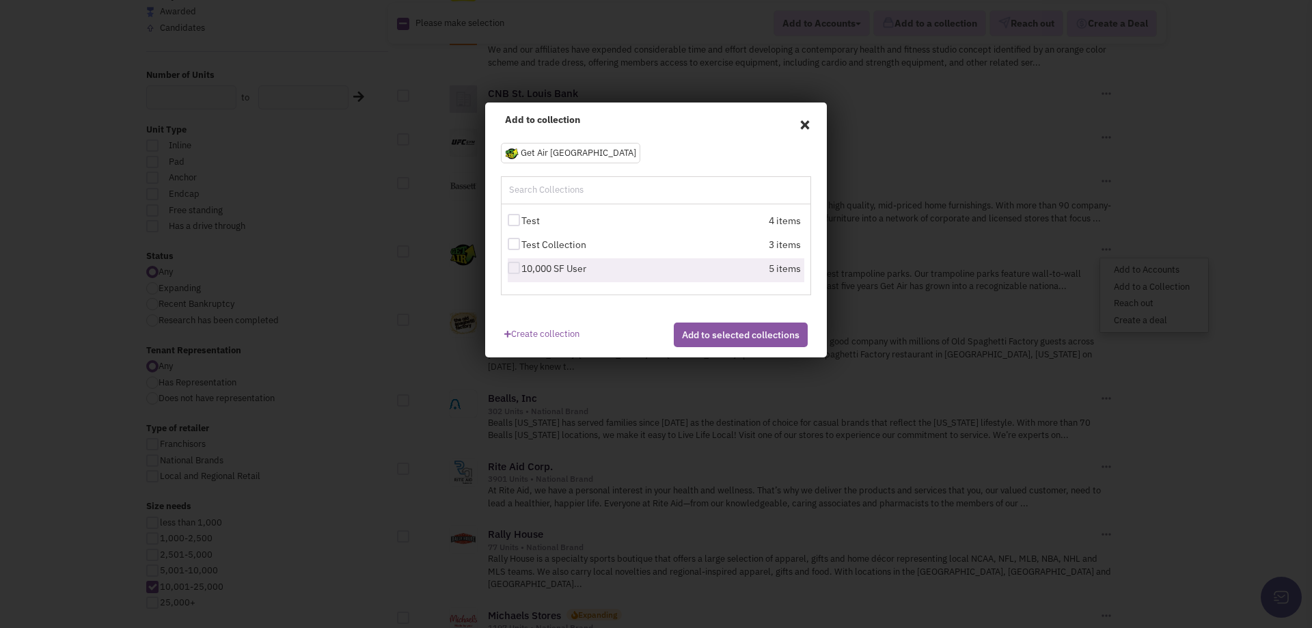
click at [638, 268] on label "10,000 SF User" at bounding box center [583, 269] width 150 height 14
click at [530, 268] on input "10,000 SF User" at bounding box center [525, 268] width 9 height 9
checkbox input "true"
click at [730, 347] on button "Add to selected collections" at bounding box center [741, 334] width 134 height 25
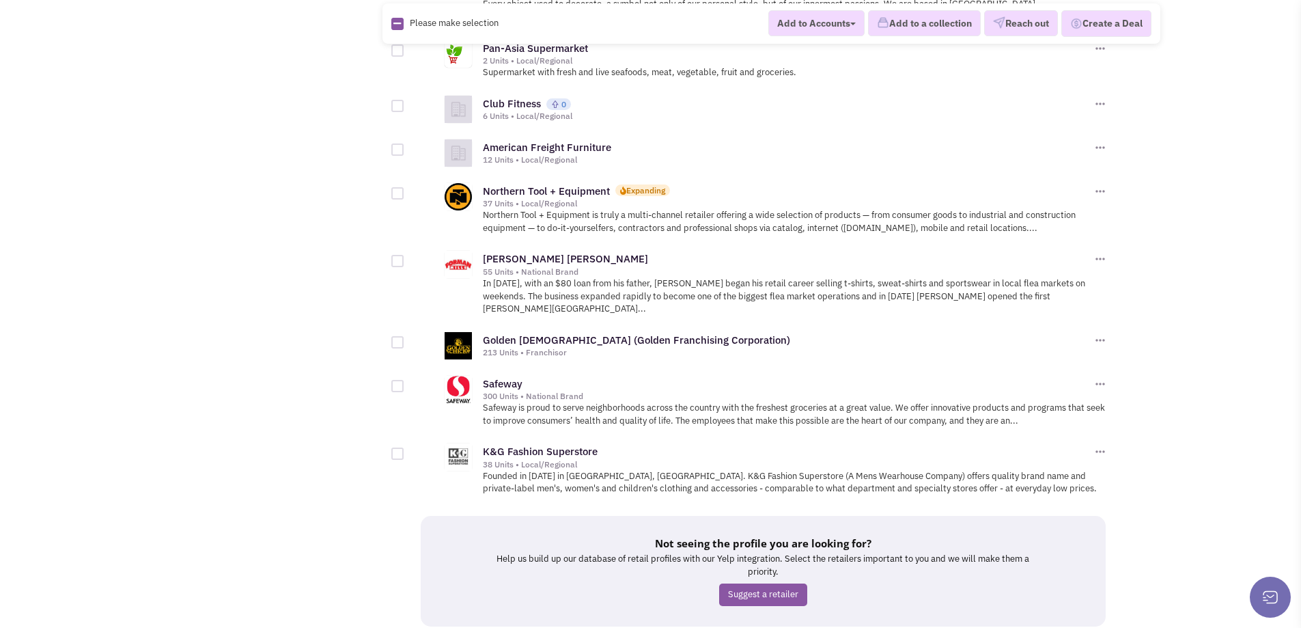
scroll to position [1362, 0]
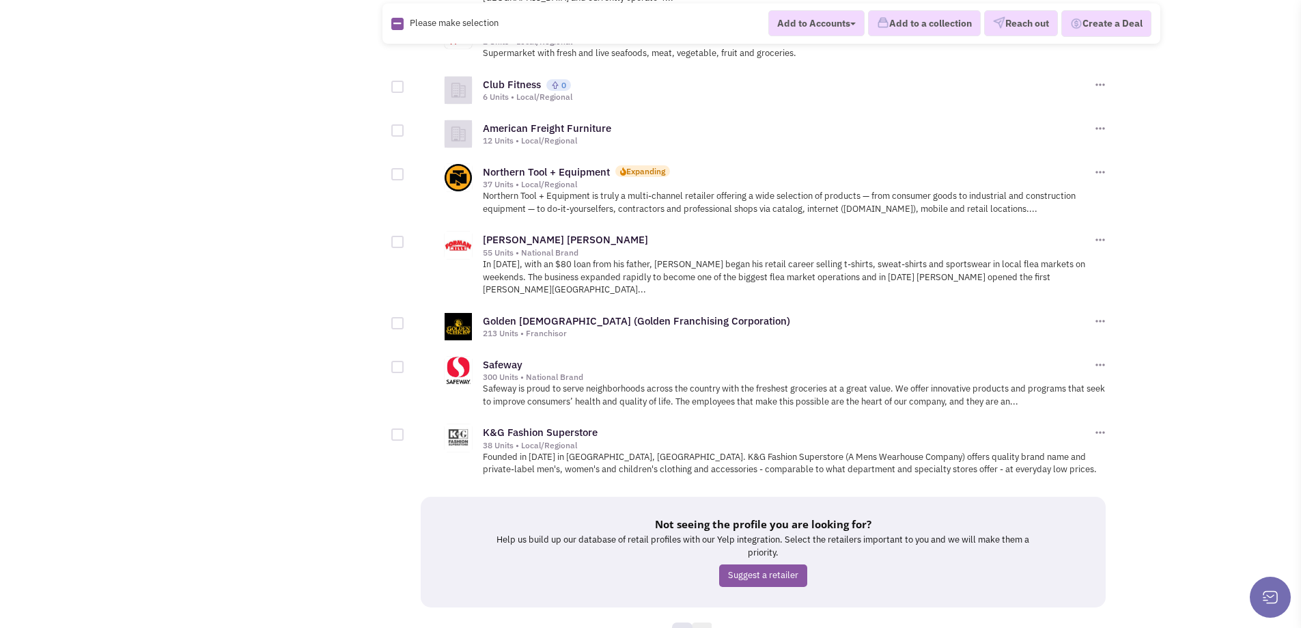
click at [698, 622] on link "4" at bounding box center [702, 632] width 20 height 20
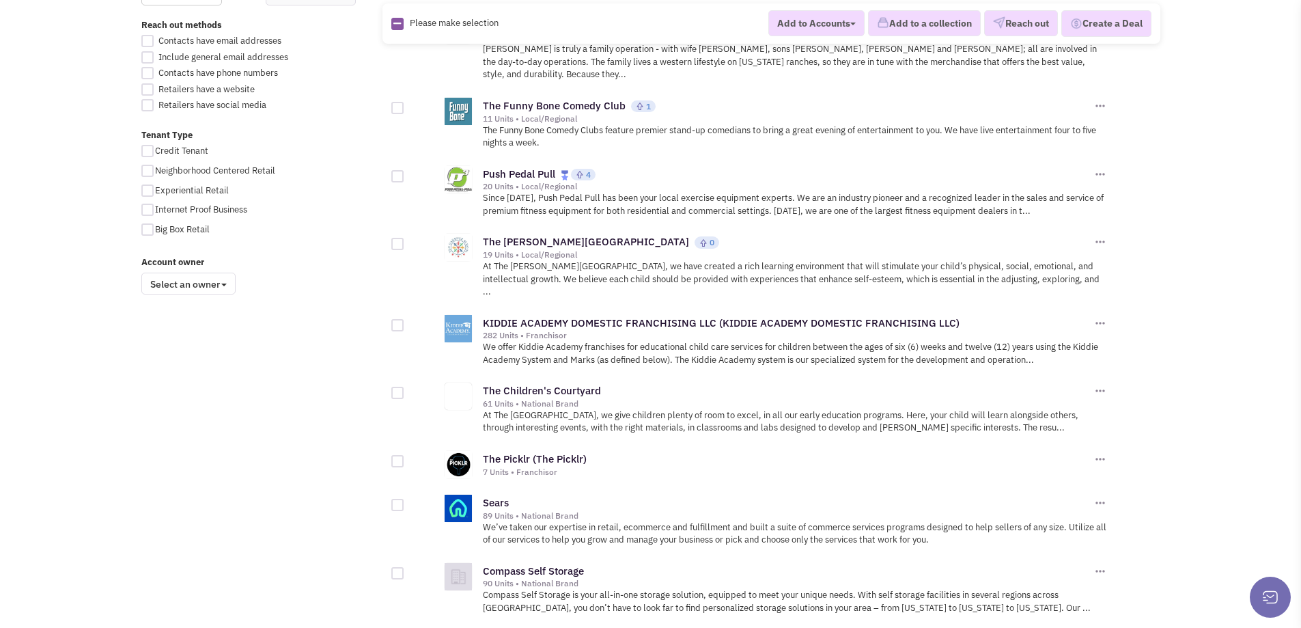
scroll to position [956, 0]
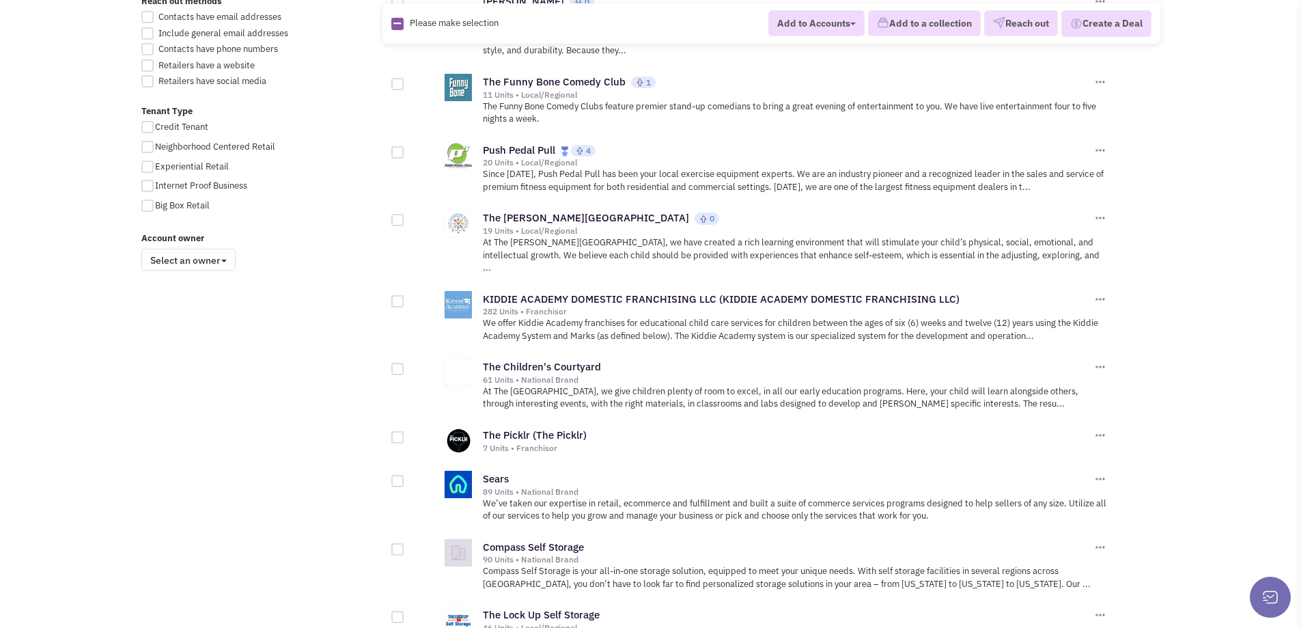
click at [1101, 428] on img at bounding box center [1101, 435] width 14 height 14
click at [1138, 465] on link "Add to a Collection" at bounding box center [1148, 473] width 108 height 17
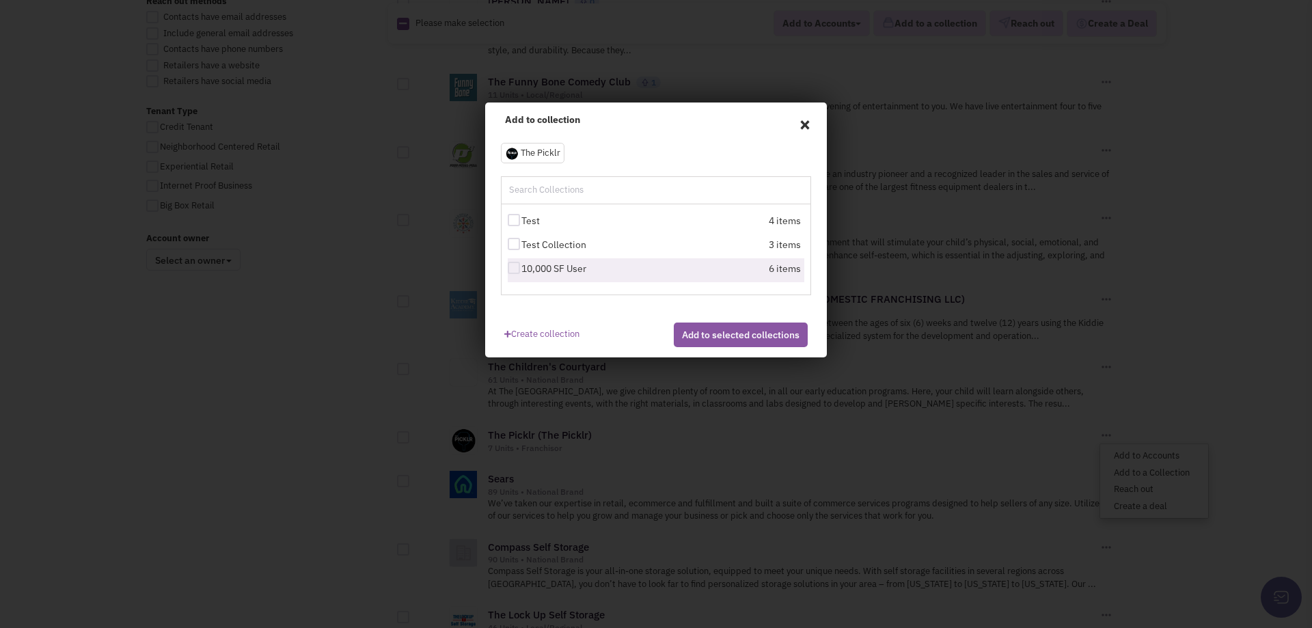
click at [575, 267] on label "10,000 SF User" at bounding box center [583, 269] width 150 height 14
click at [530, 267] on input "10,000 SF User" at bounding box center [525, 268] width 9 height 9
checkbox input "true"
click at [713, 337] on button "Add to selected collections" at bounding box center [741, 334] width 134 height 25
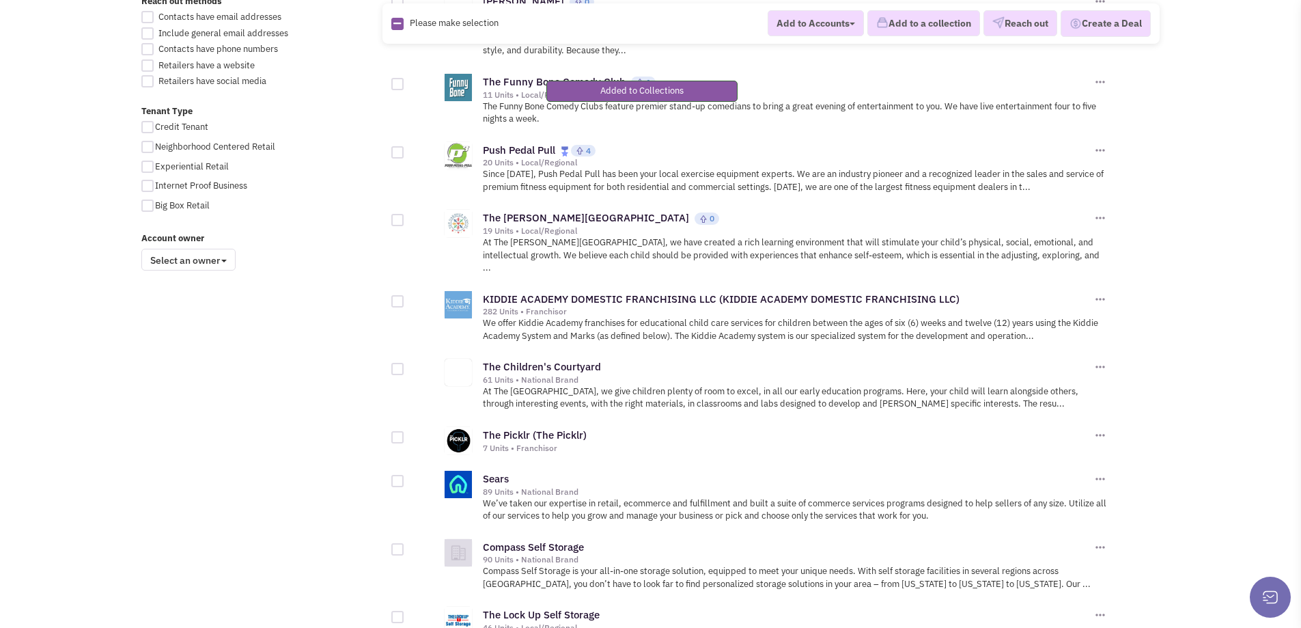
click at [1270, 383] on body "Browse Advanced Collections Cadences 0 Deals" at bounding box center [650, 89] width 1301 height 2091
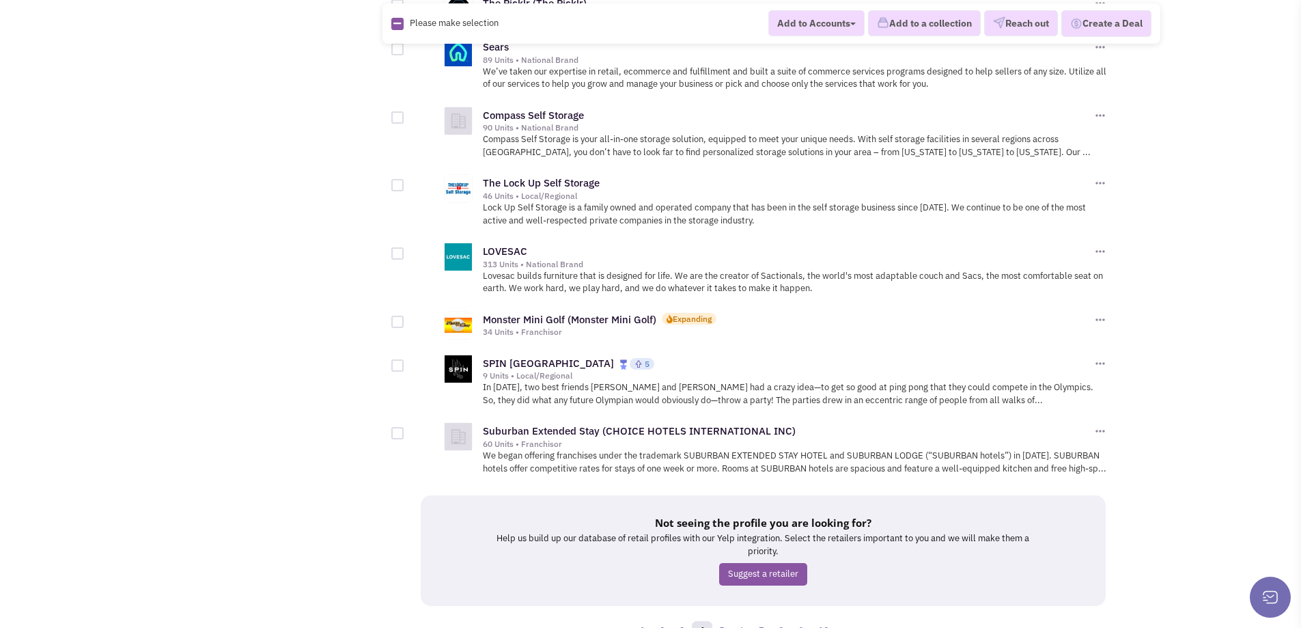
scroll to position [1400, 0]
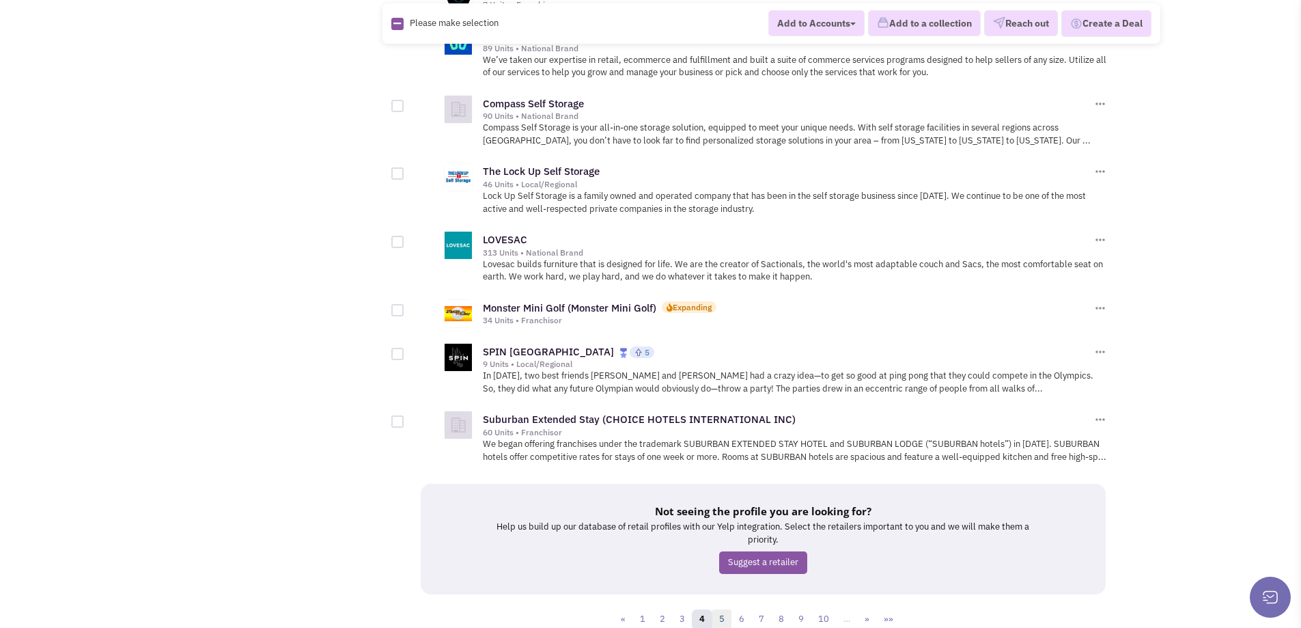
click at [726, 609] on link "5" at bounding box center [722, 619] width 20 height 20
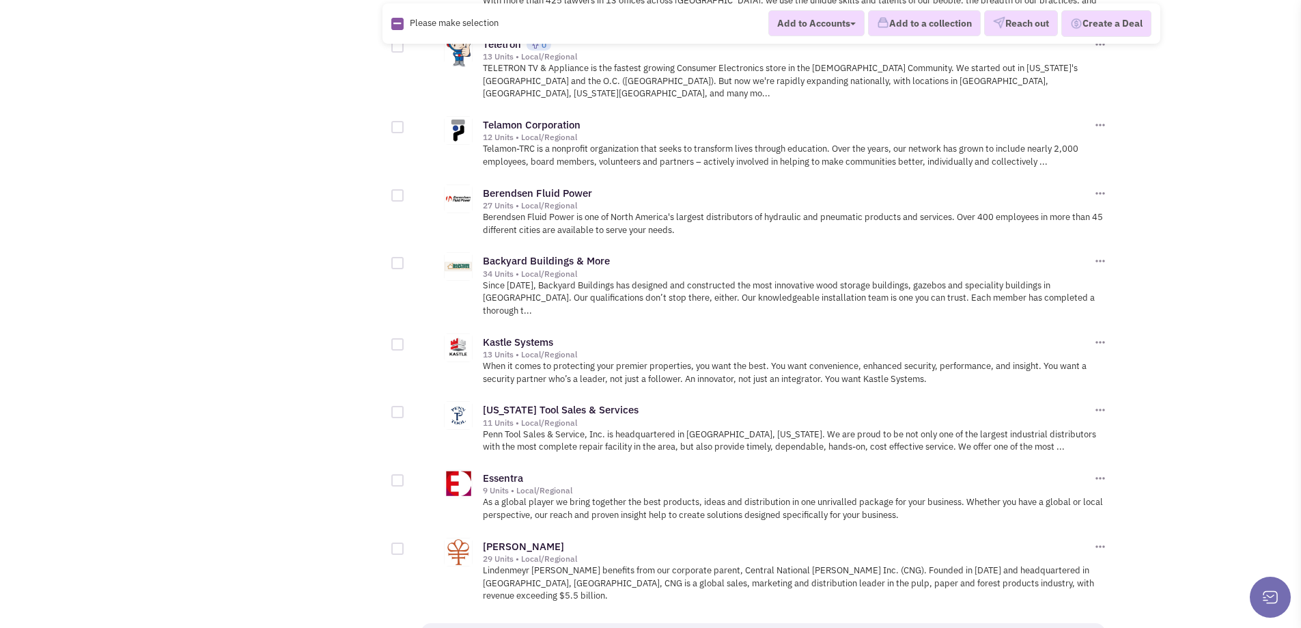
scroll to position [1503, 0]
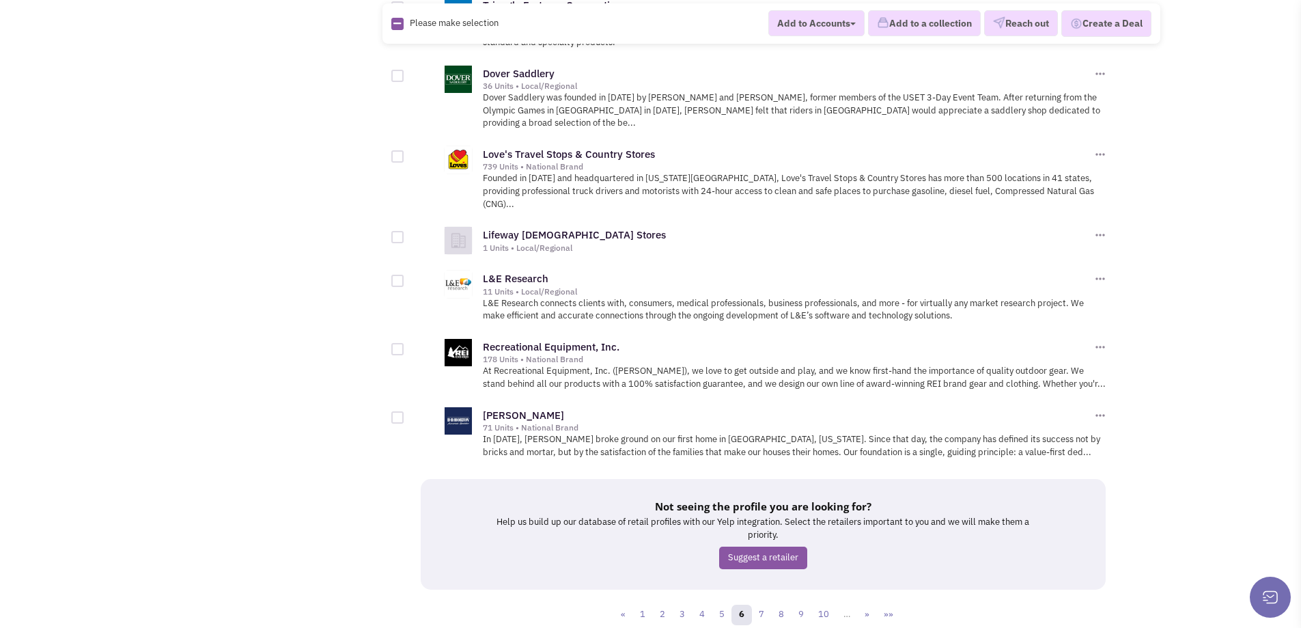
scroll to position [1472, 0]
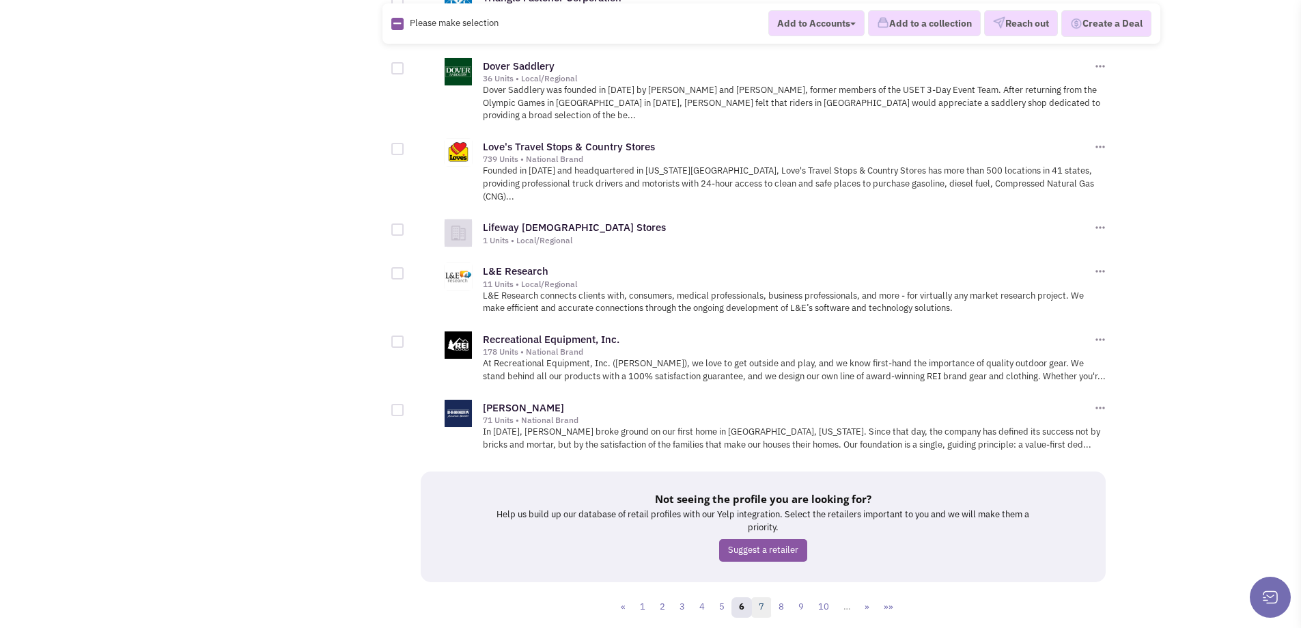
click at [758, 597] on link "7" at bounding box center [762, 607] width 20 height 20
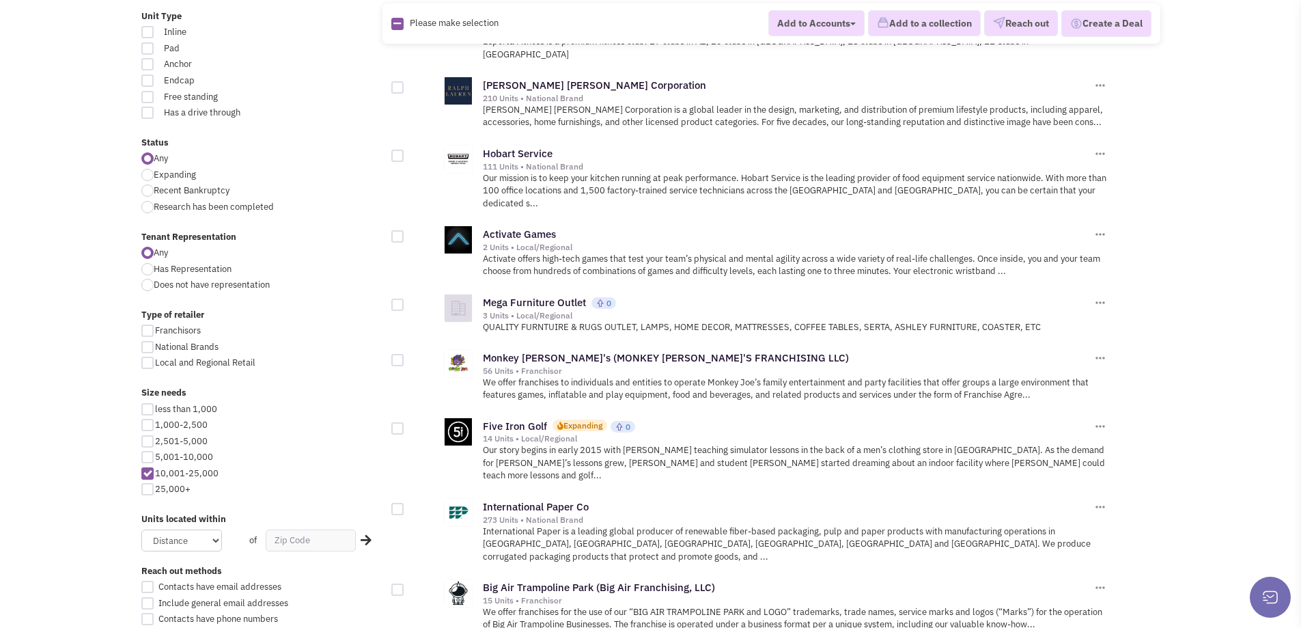
scroll to position [478, 0]
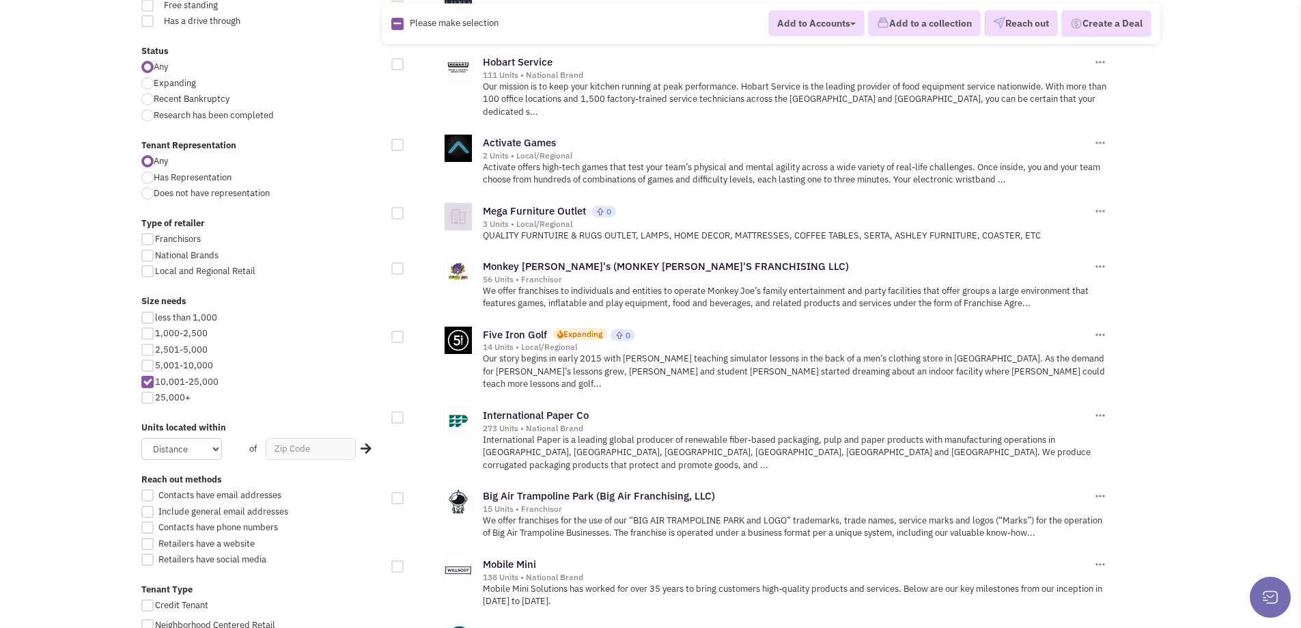
click at [1099, 489] on img at bounding box center [1101, 496] width 14 height 14
click at [1134, 525] on link "Add to a Collection" at bounding box center [1148, 533] width 108 height 17
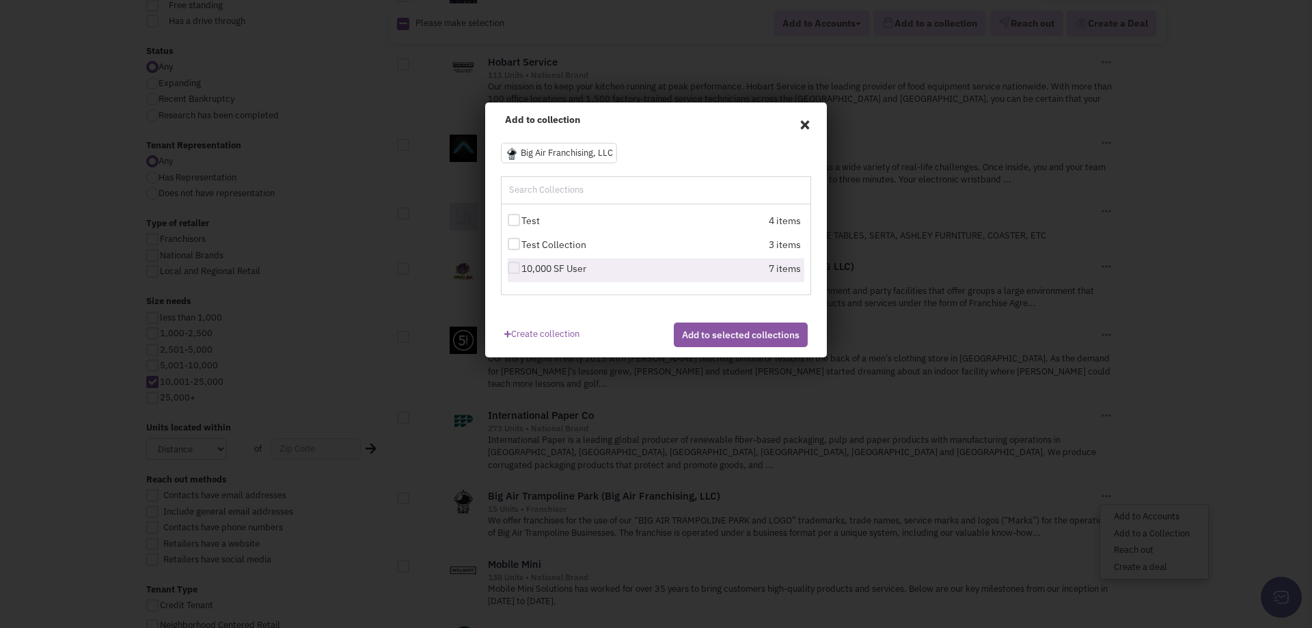
click at [600, 266] on label "10,000 SF User" at bounding box center [583, 269] width 150 height 14
click at [530, 266] on input "10,000 SF User" at bounding box center [525, 268] width 9 height 9
checkbox input "true"
click at [743, 344] on button "Add to selected collections" at bounding box center [741, 334] width 134 height 25
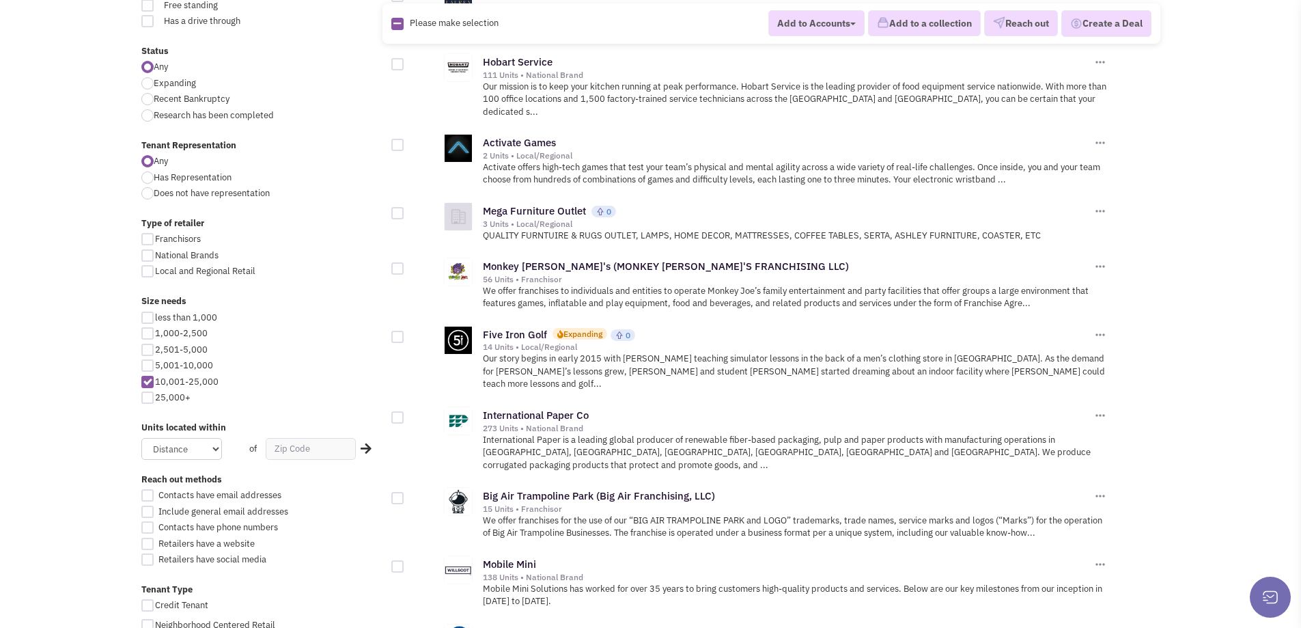
click at [1097, 328] on img at bounding box center [1101, 335] width 14 height 14
click at [1118, 363] on link "Add to a Collection" at bounding box center [1148, 371] width 108 height 17
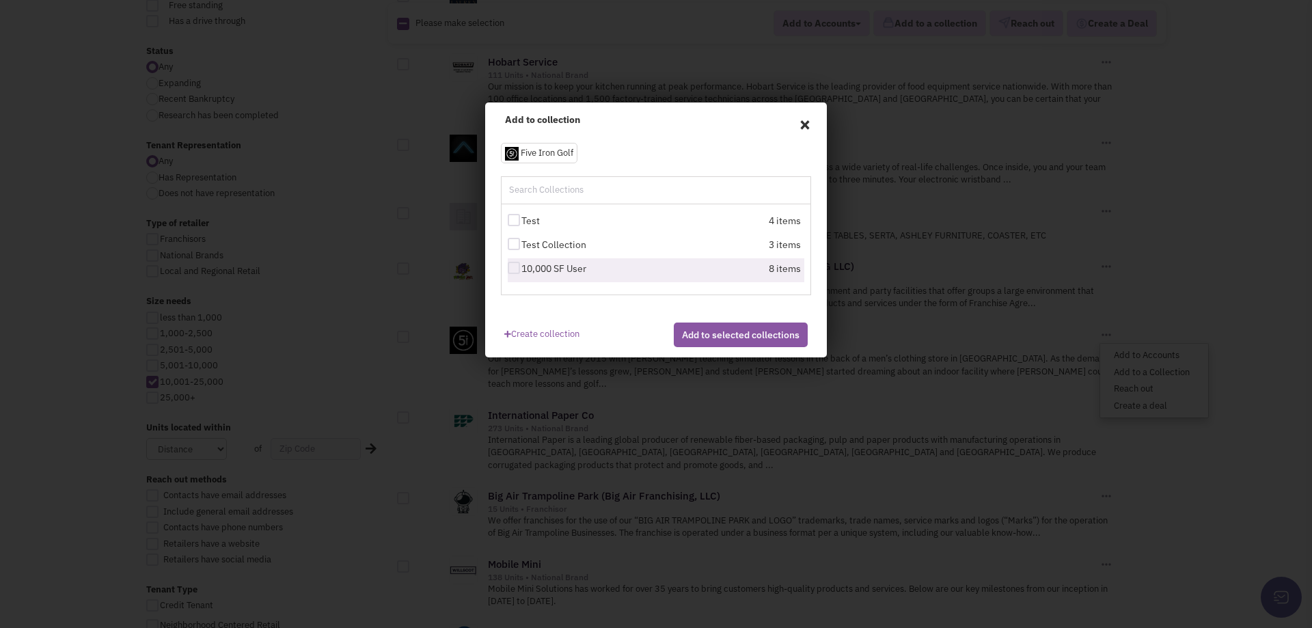
click at [544, 273] on label "10,000 SF User" at bounding box center [583, 269] width 150 height 14
click at [530, 273] on input "10,000 SF User" at bounding box center [525, 268] width 9 height 9
checkbox input "true"
click at [777, 347] on button "Add to selected collections" at bounding box center [741, 334] width 134 height 25
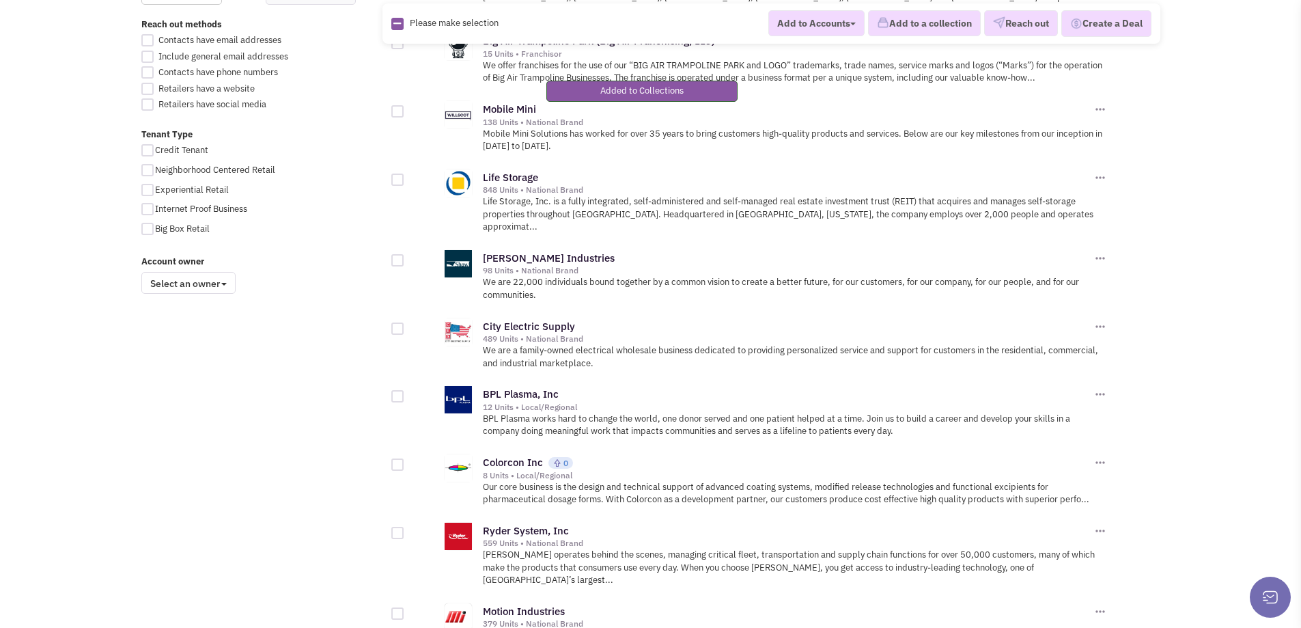
scroll to position [956, 0]
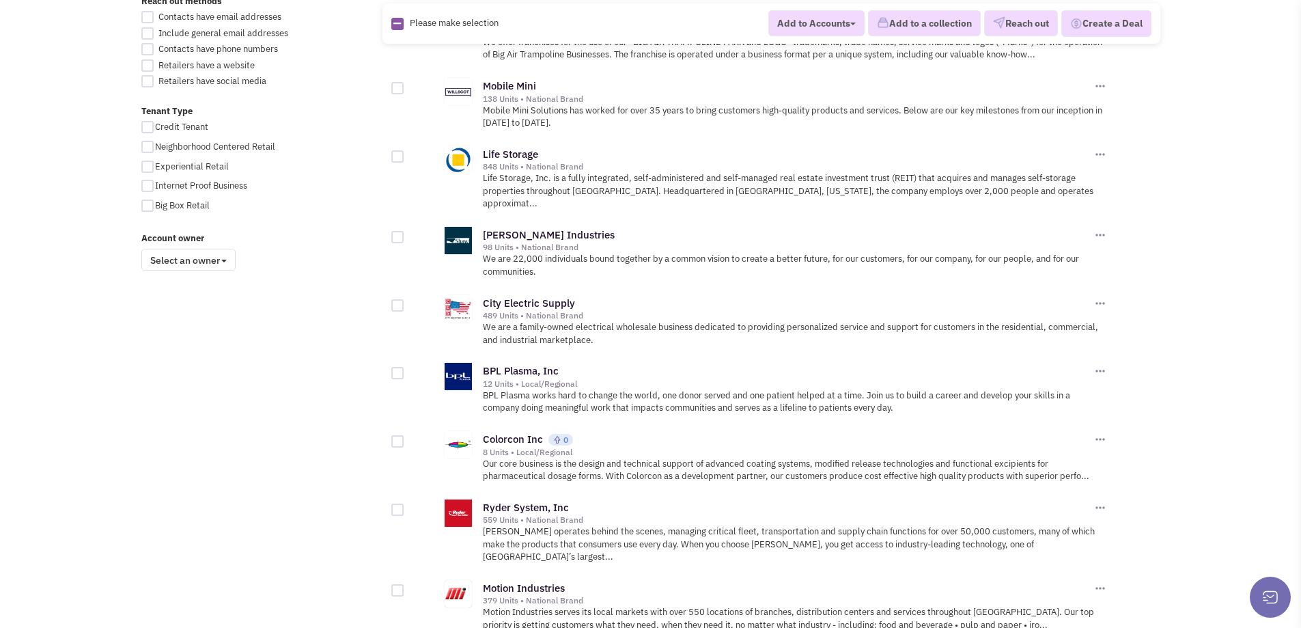
click at [1111, 353] on div "BPL Plasma, Inc 12 Units • Local/Regional Add to Accounts Reach out" at bounding box center [766, 387] width 751 height 68
click at [1104, 364] on img at bounding box center [1101, 371] width 14 height 14
click at [1118, 400] on link "Add to a Collection" at bounding box center [1148, 408] width 108 height 17
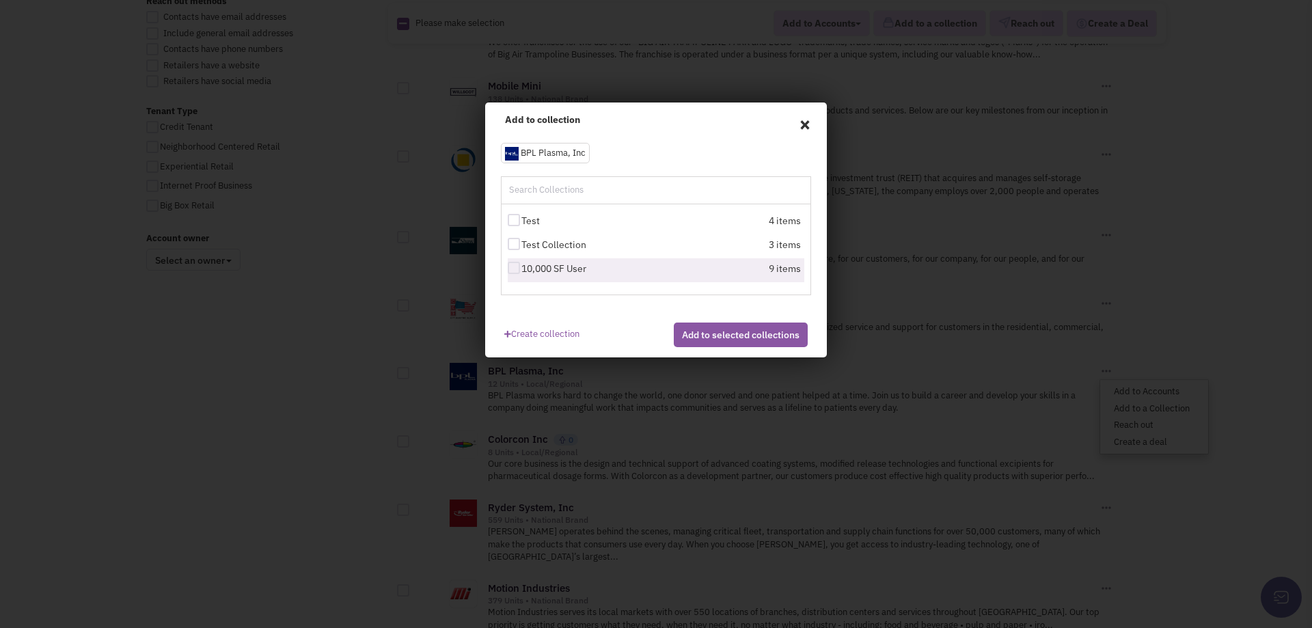
click at [627, 270] on label "10,000 SF User" at bounding box center [583, 269] width 150 height 14
click at [530, 270] on input "10,000 SF User" at bounding box center [525, 268] width 9 height 9
checkbox input "true"
click at [724, 347] on button "Add to selected collections" at bounding box center [741, 334] width 134 height 25
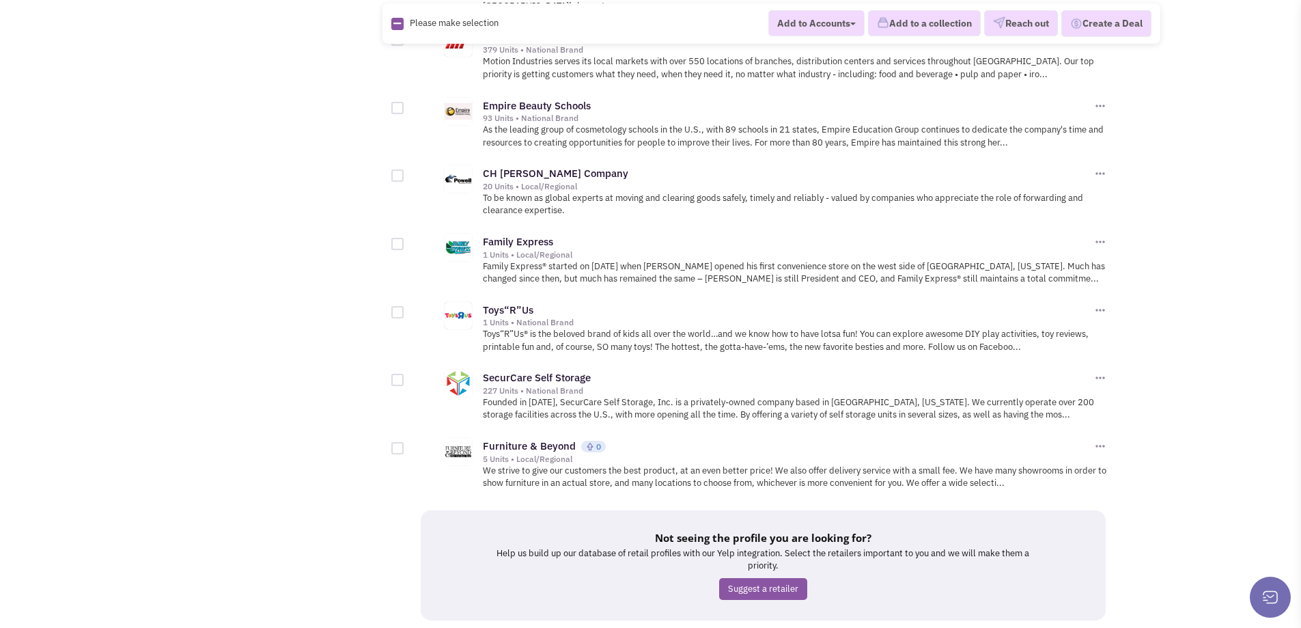
scroll to position [1508, 0]
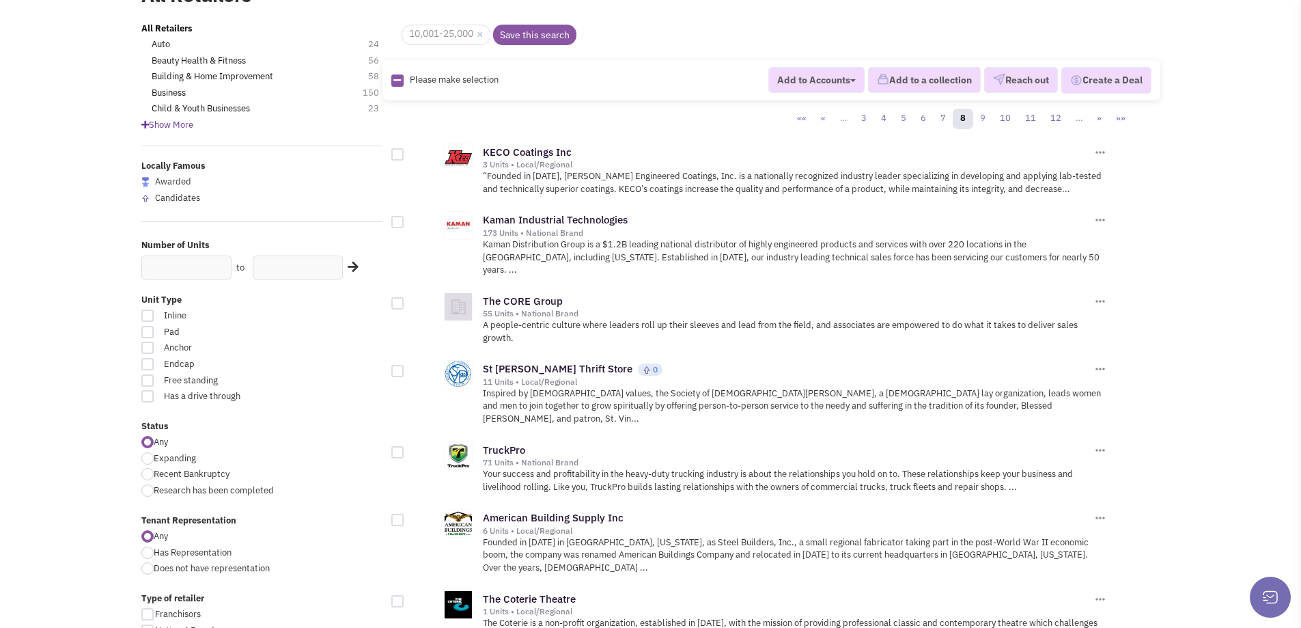
scroll to position [137, 0]
